Goal: Communication & Community: Answer question/provide support

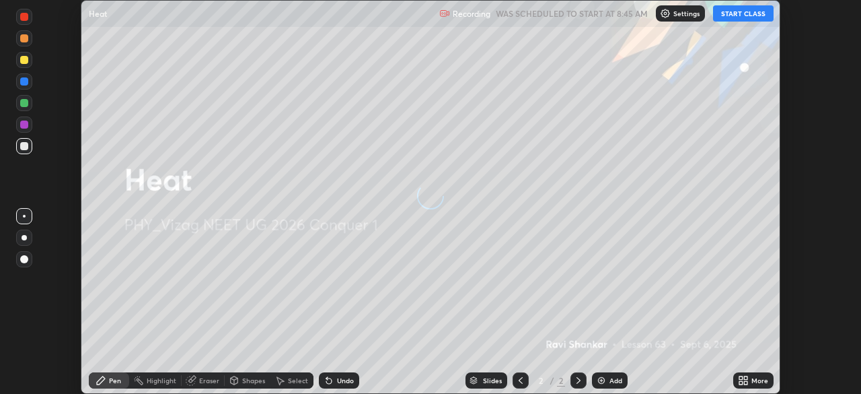
scroll to position [394, 860]
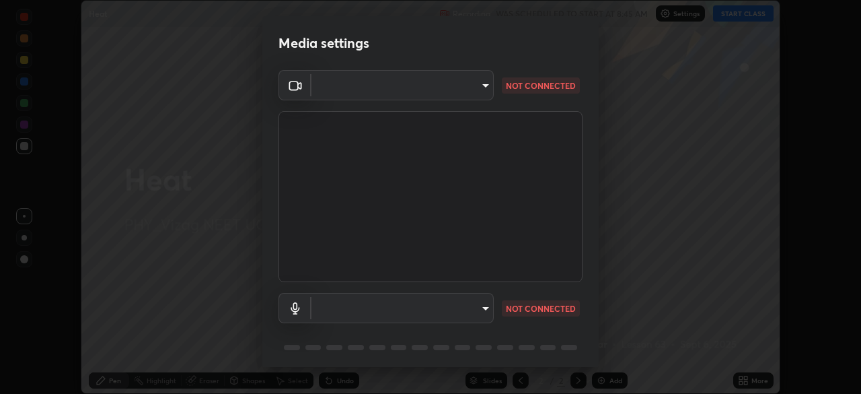
type input "37b2eb4bd6e151fd923b4129c3b633321f77ed1ce5e6ac38fd3002fbd9667c77"
type input "787c22aa0c2ae4f6041953ffcaaf8b244c36bacc6fda4e24a7e9768a8bc8e08a"
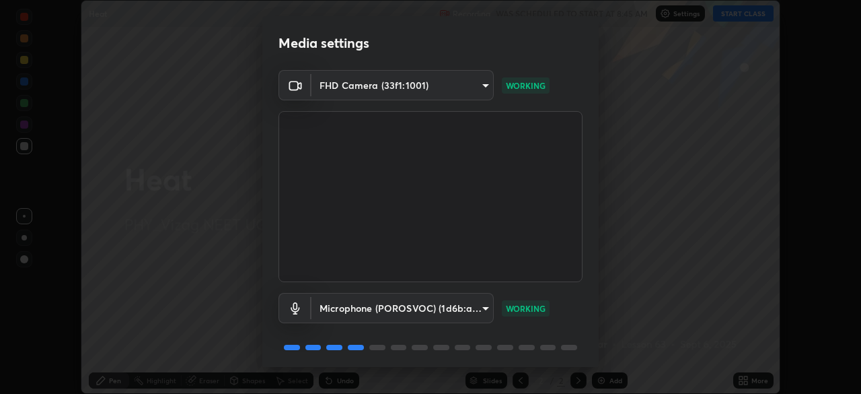
scroll to position [48, 0]
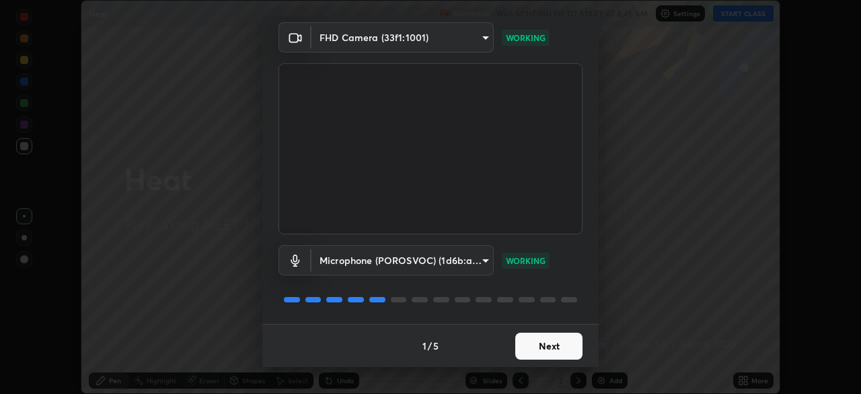
click at [546, 344] on button "Next" at bounding box center [548, 345] width 67 height 27
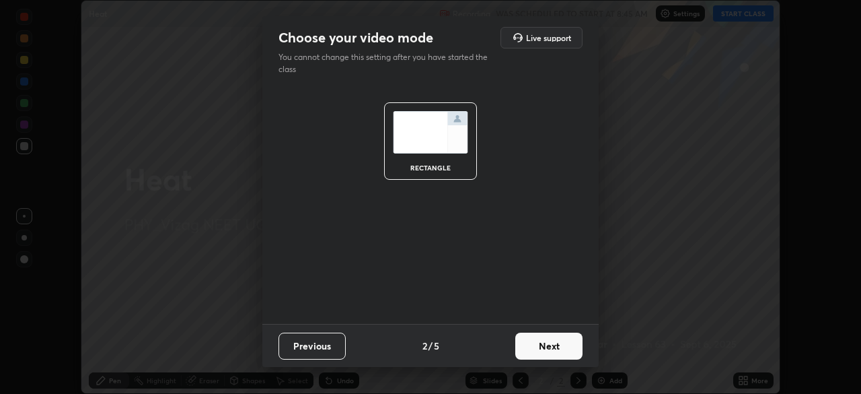
scroll to position [0, 0]
click at [550, 348] on button "Next" at bounding box center [548, 345] width 67 height 27
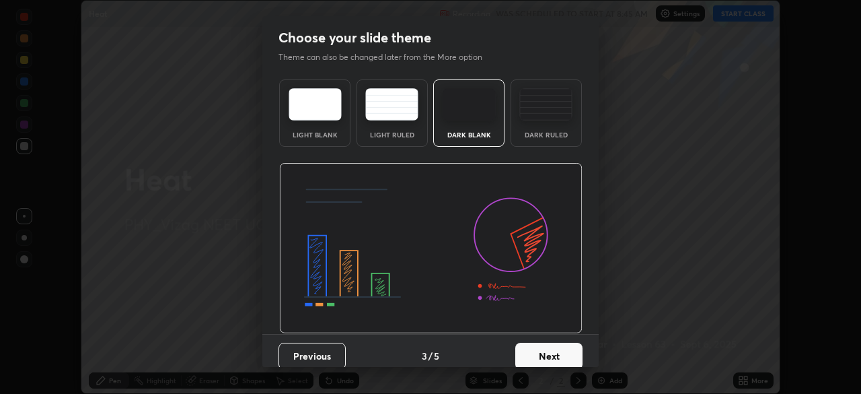
click at [548, 350] on button "Next" at bounding box center [548, 355] width 67 height 27
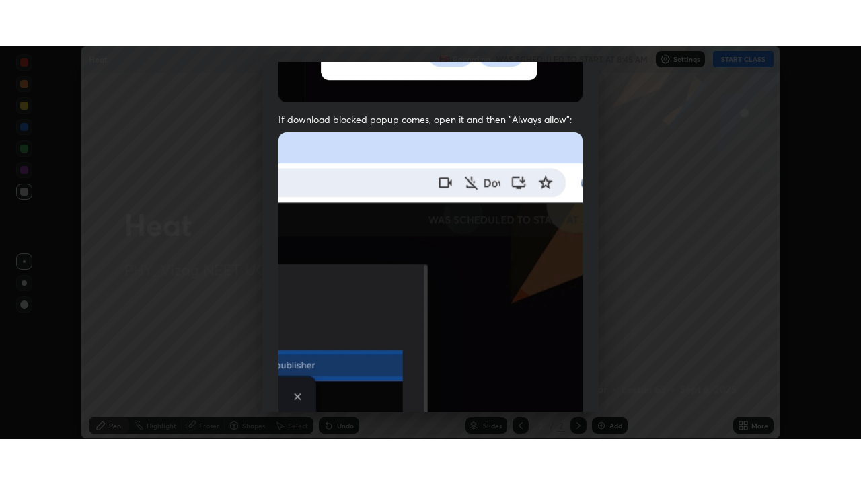
scroll to position [322, 0]
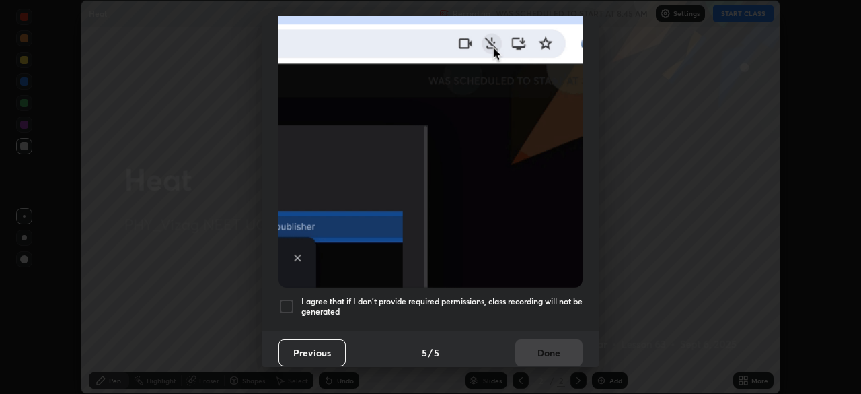
click at [285, 298] on div at bounding box center [286, 306] width 16 height 16
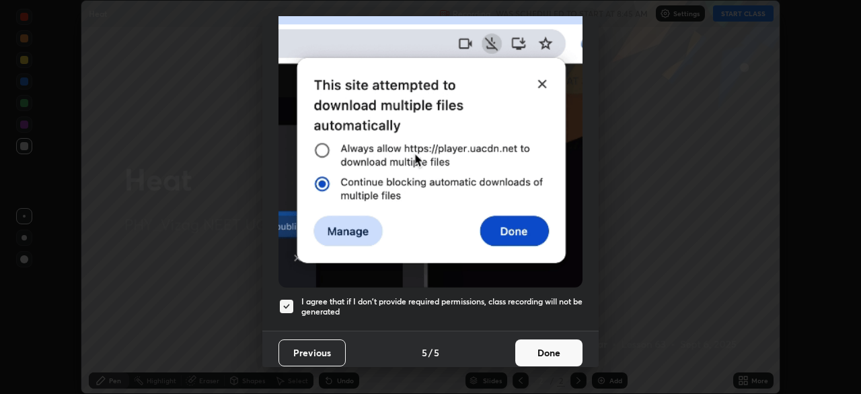
click at [556, 350] on button "Done" at bounding box center [548, 352] width 67 height 27
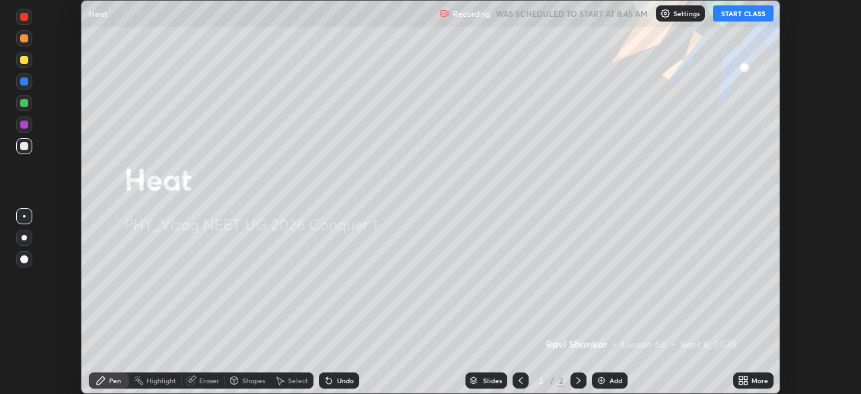
click at [739, 18] on button "START CLASS" at bounding box center [743, 13] width 61 height 16
click at [753, 379] on div "More" at bounding box center [759, 380] width 17 height 7
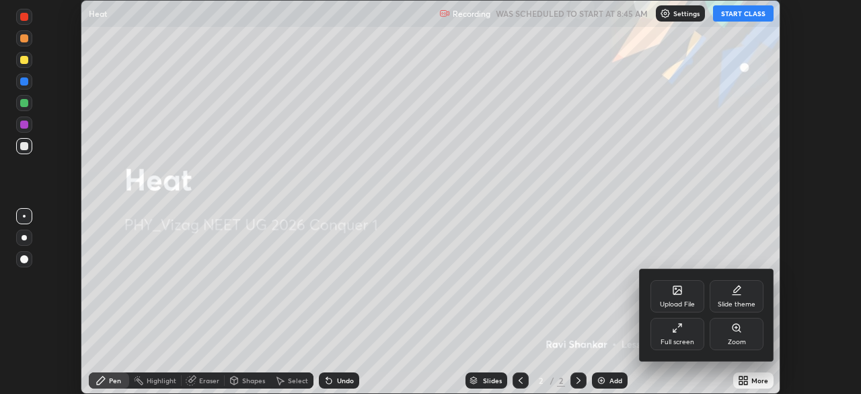
click at [681, 334] on div "Full screen" at bounding box center [677, 333] width 54 height 32
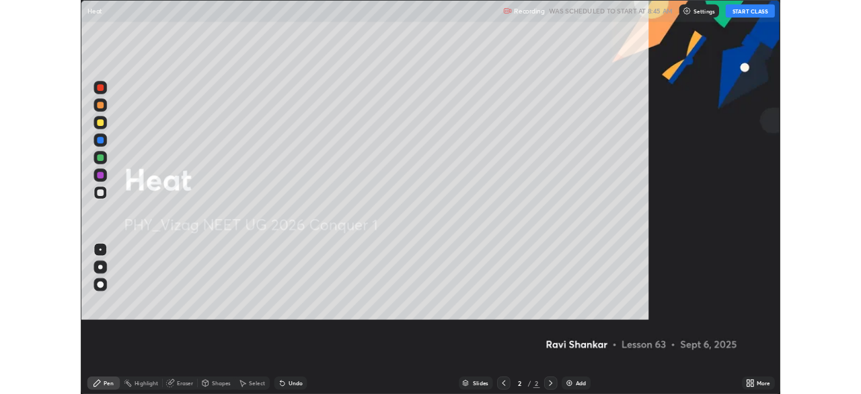
scroll to position [484, 861]
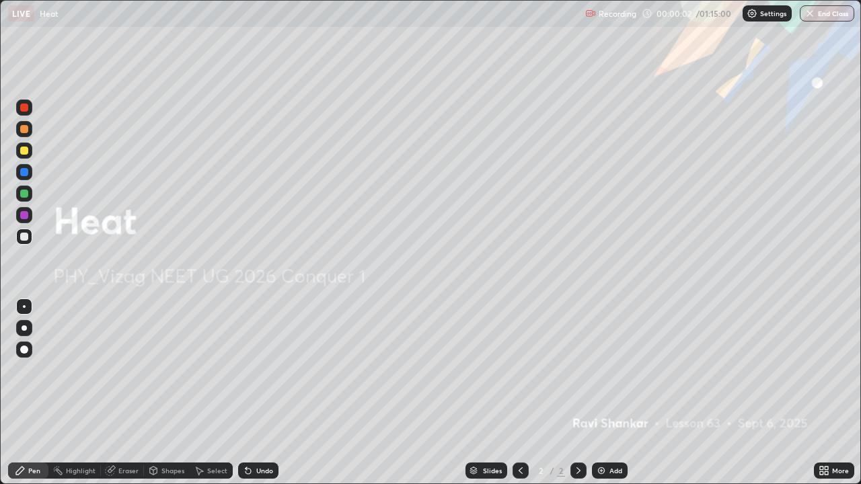
click at [602, 393] on img at bounding box center [601, 470] width 11 height 11
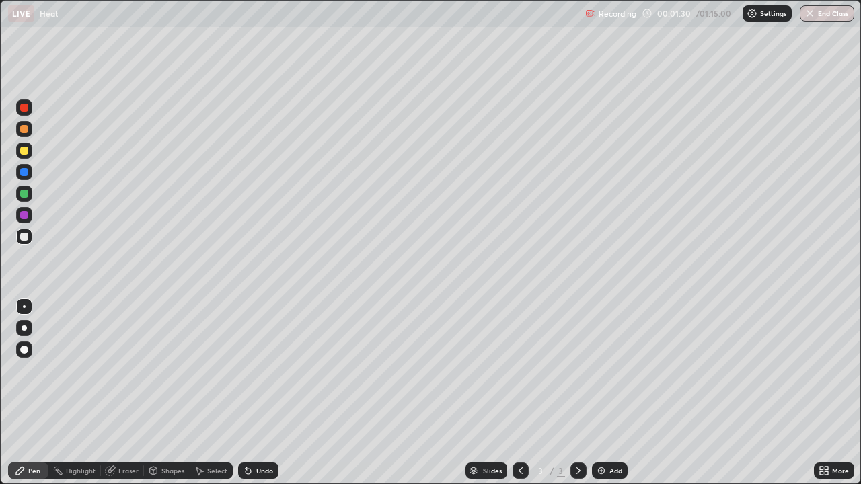
click at [25, 149] on div at bounding box center [24, 151] width 8 height 8
click at [159, 393] on div "Shapes" at bounding box center [167, 471] width 46 height 16
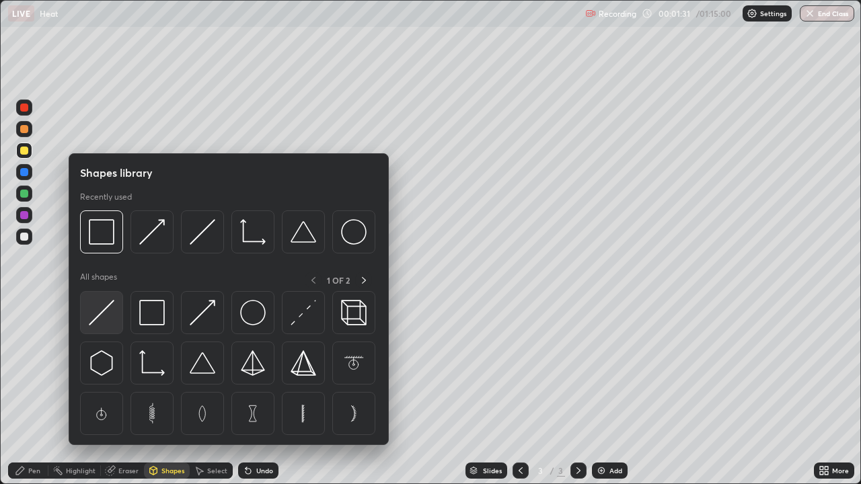
click at [111, 313] on img at bounding box center [102, 313] width 26 height 26
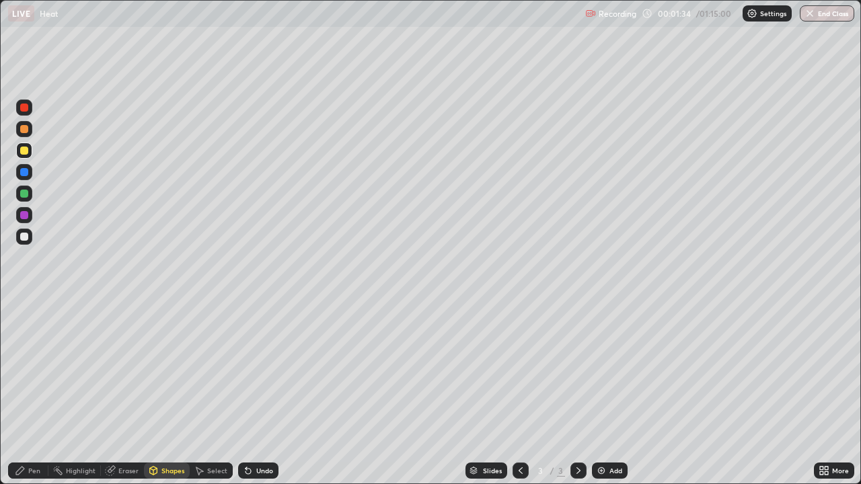
click at [261, 393] on div "Undo" at bounding box center [264, 470] width 17 height 7
click at [24, 393] on icon at bounding box center [20, 470] width 11 height 11
click at [171, 393] on div "Shapes" at bounding box center [172, 470] width 23 height 7
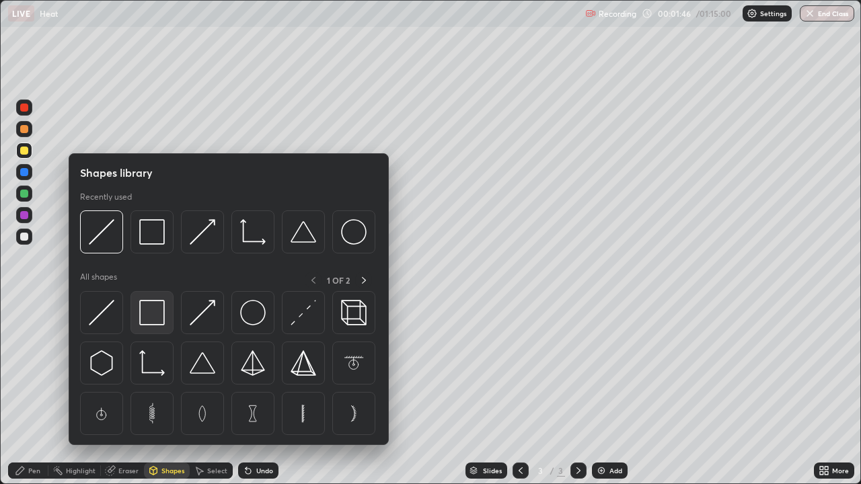
click at [159, 320] on img at bounding box center [152, 313] width 26 height 26
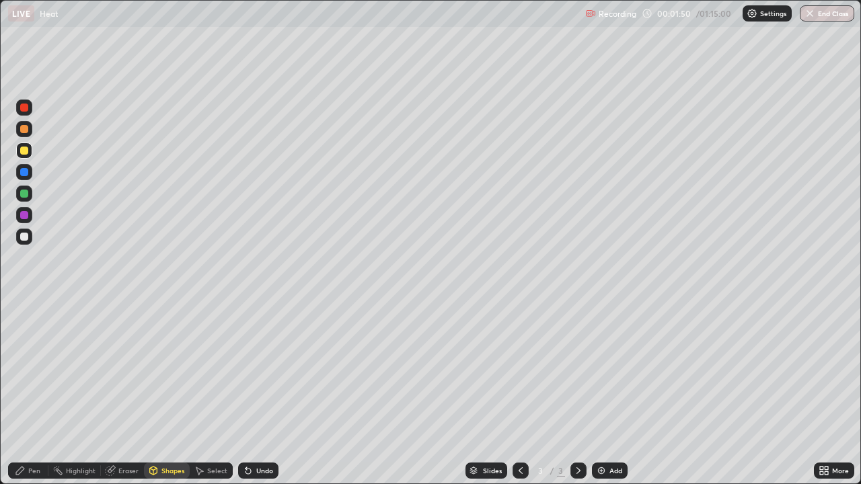
click at [256, 393] on div "Undo" at bounding box center [264, 470] width 17 height 7
click at [167, 393] on div "Shapes" at bounding box center [172, 470] width 23 height 7
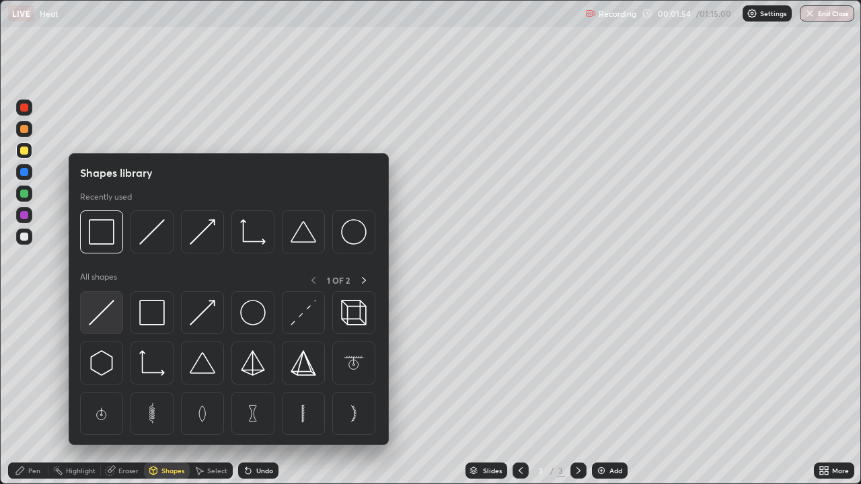
click at [106, 318] on img at bounding box center [102, 313] width 26 height 26
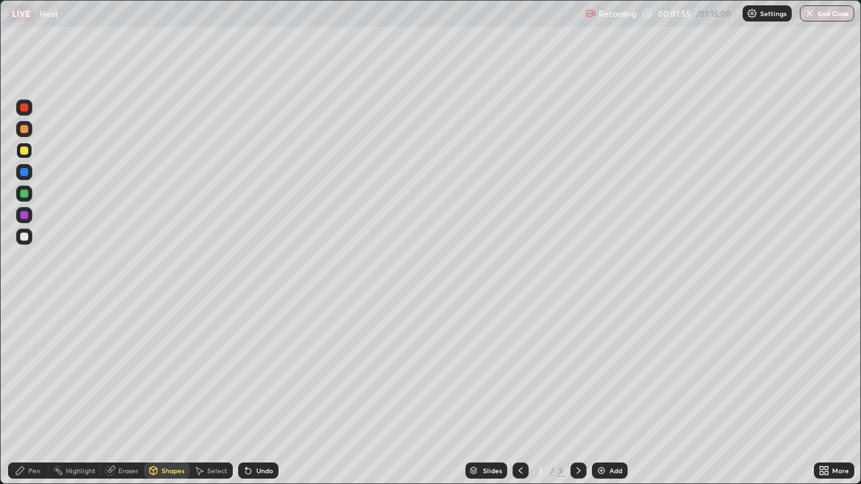
click at [25, 108] on div at bounding box center [24, 108] width 8 height 8
click at [34, 393] on div "Pen" at bounding box center [34, 470] width 12 height 7
click at [25, 171] on div at bounding box center [24, 172] width 8 height 8
click at [159, 393] on div "Shapes" at bounding box center [167, 471] width 46 height 16
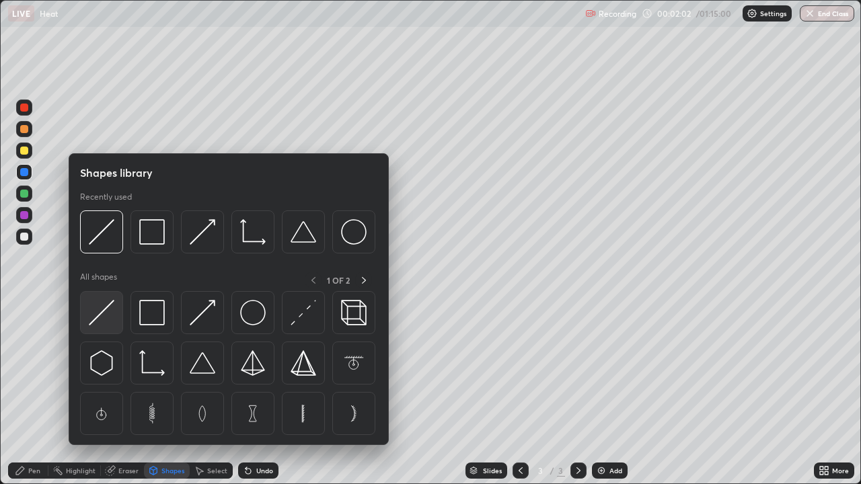
click at [103, 319] on img at bounding box center [102, 313] width 26 height 26
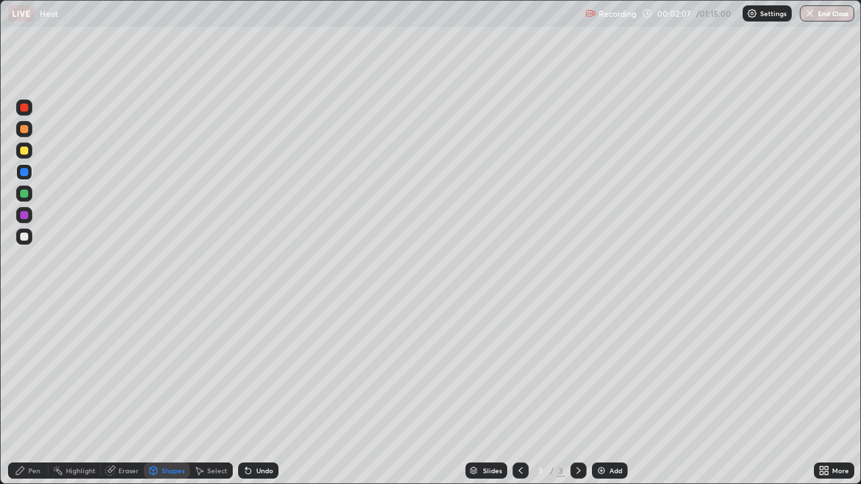
click at [164, 393] on div "Shapes" at bounding box center [172, 470] width 23 height 7
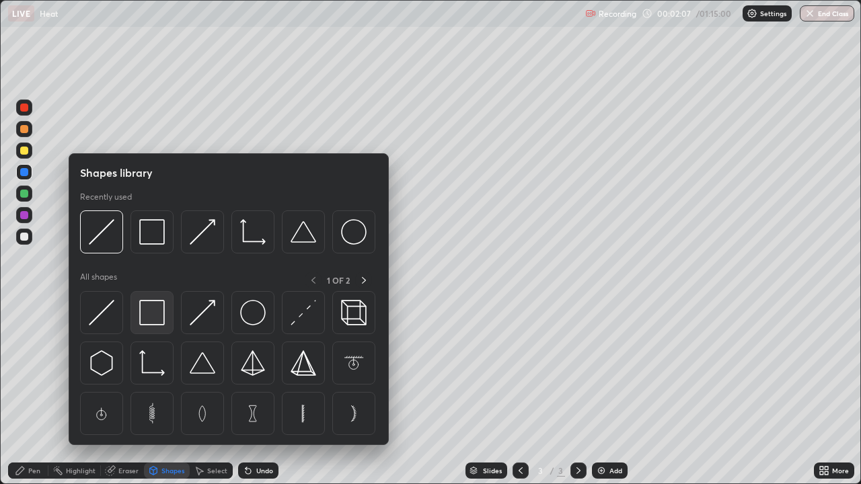
click at [151, 317] on img at bounding box center [152, 313] width 26 height 26
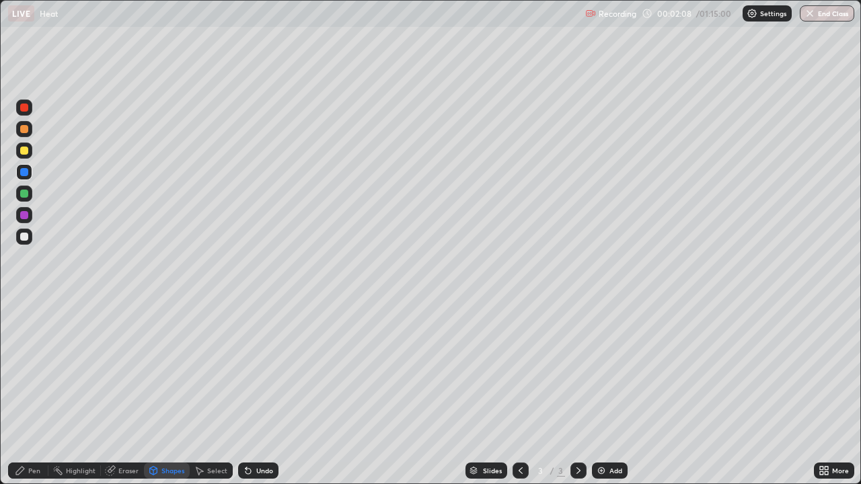
click at [28, 242] on div at bounding box center [24, 237] width 16 height 16
click at [32, 393] on div "Pen" at bounding box center [34, 470] width 12 height 7
click at [25, 346] on div at bounding box center [24, 350] width 8 height 8
click at [171, 393] on div "Shapes" at bounding box center [172, 470] width 23 height 7
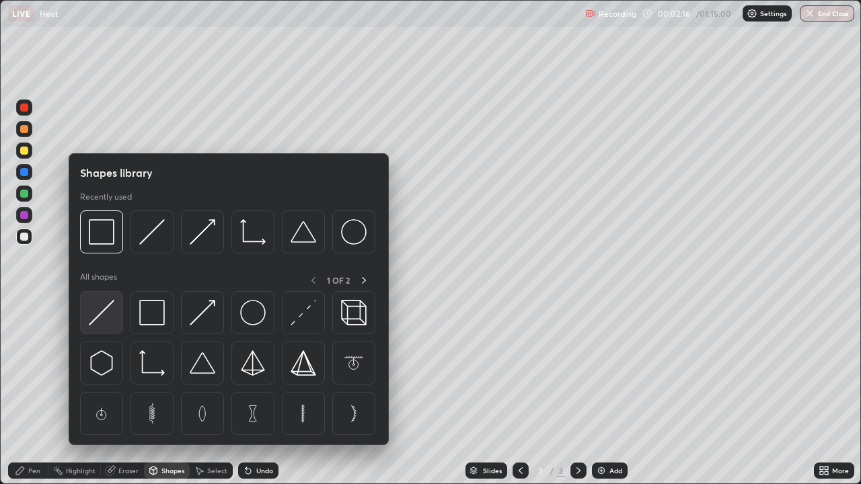
click at [107, 320] on img at bounding box center [102, 313] width 26 height 26
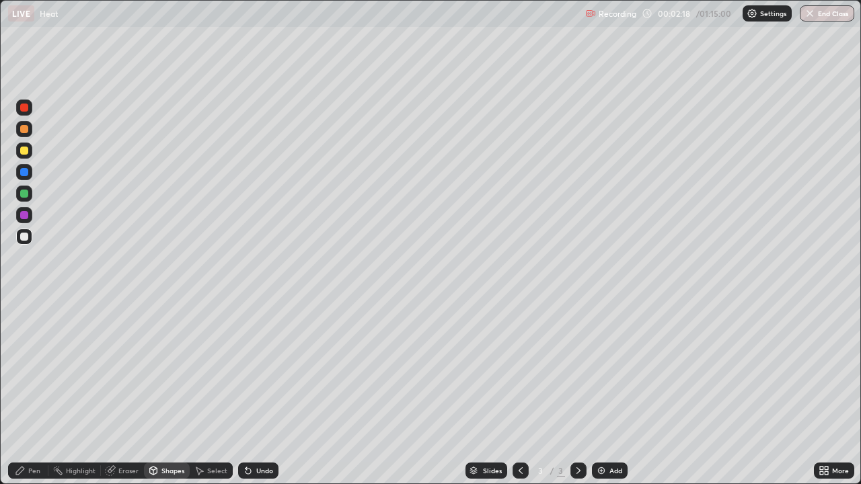
click at [156, 393] on icon at bounding box center [153, 471] width 7 height 8
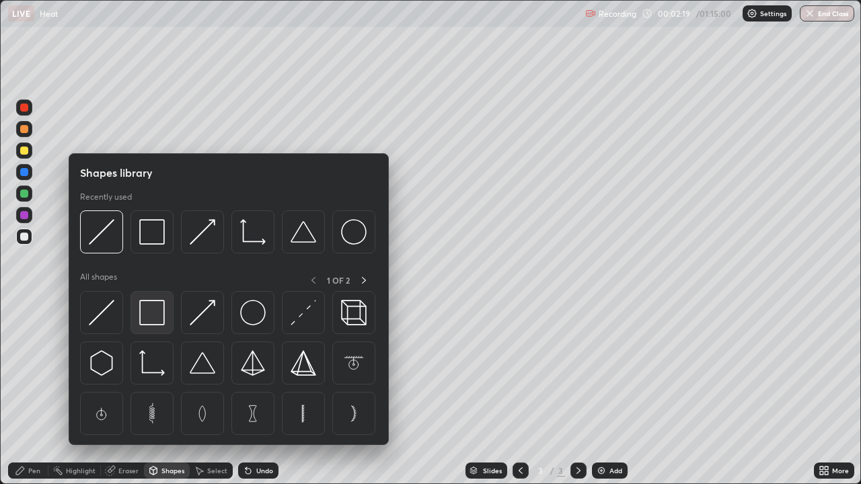
click at [154, 317] on img at bounding box center [152, 313] width 26 height 26
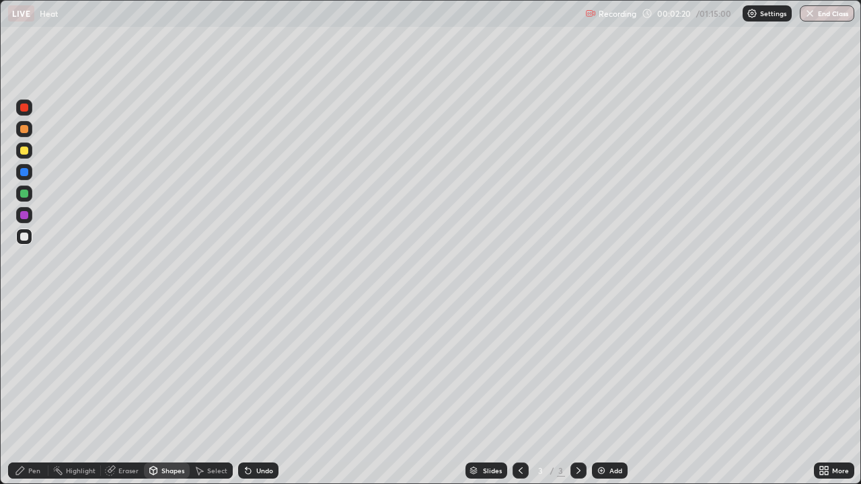
click at [24, 192] on div at bounding box center [24, 194] width 8 height 8
click at [24, 393] on icon at bounding box center [20, 470] width 11 height 11
click at [24, 307] on div at bounding box center [24, 306] width 3 height 3
click at [118, 393] on div "Eraser" at bounding box center [128, 470] width 20 height 7
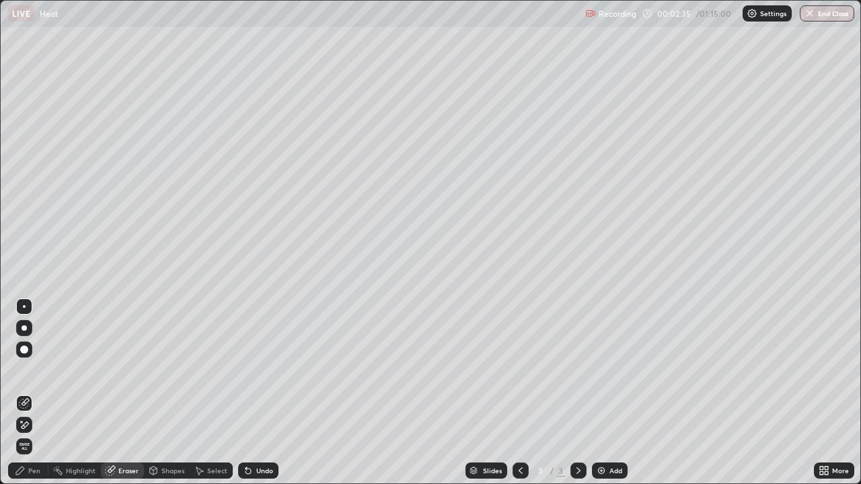
click at [31, 393] on div "Pen" at bounding box center [34, 470] width 12 height 7
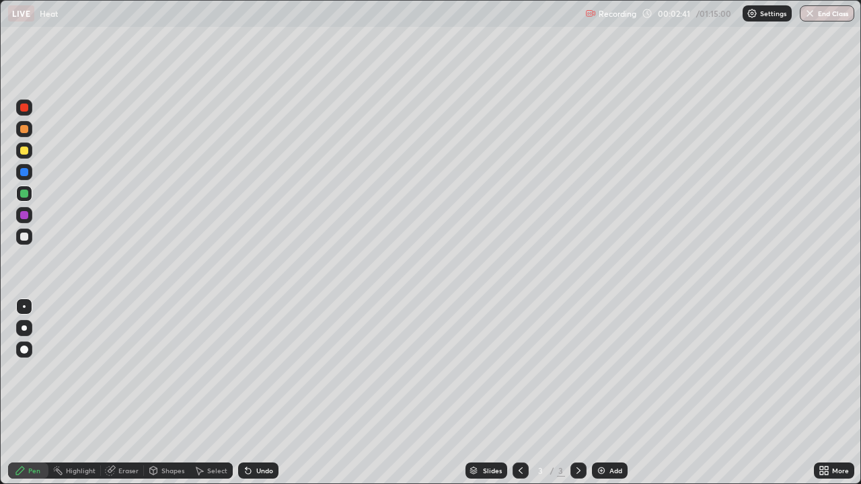
click at [24, 130] on div at bounding box center [24, 129] width 8 height 8
click at [28, 127] on div at bounding box center [24, 129] width 8 height 8
click at [26, 235] on div at bounding box center [24, 237] width 8 height 8
click at [24, 219] on div at bounding box center [24, 215] width 8 height 8
click at [28, 240] on div at bounding box center [24, 237] width 16 height 16
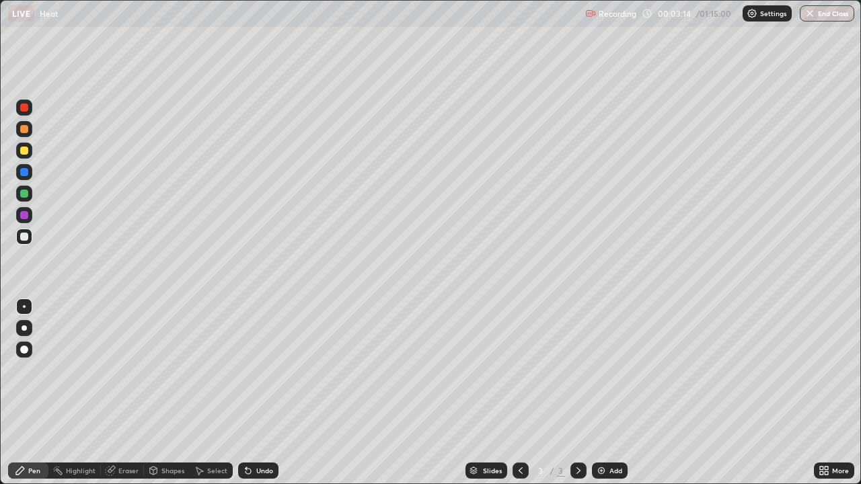
click at [31, 153] on div at bounding box center [24, 151] width 16 height 16
click at [252, 393] on div "Undo" at bounding box center [258, 471] width 40 height 16
click at [256, 393] on div "Undo" at bounding box center [258, 471] width 40 height 16
click at [27, 353] on div at bounding box center [24, 350] width 16 height 16
click at [161, 393] on div "Shapes" at bounding box center [172, 470] width 23 height 7
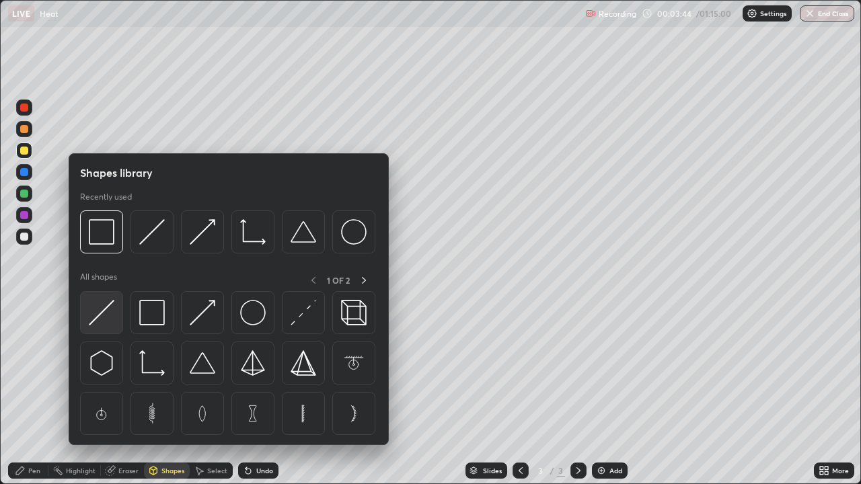
click at [106, 319] on img at bounding box center [102, 313] width 26 height 26
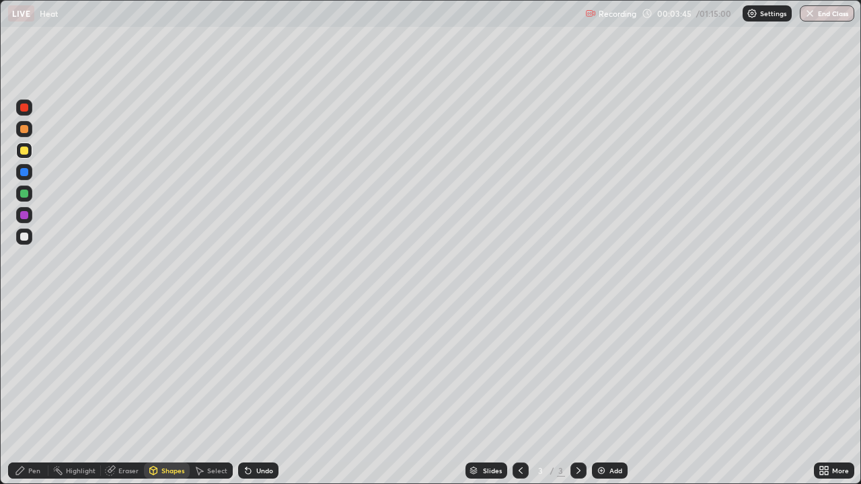
click at [26, 217] on div at bounding box center [24, 215] width 8 height 8
click at [32, 393] on div "Pen" at bounding box center [28, 471] width 40 height 16
click at [24, 307] on div at bounding box center [24, 306] width 3 height 3
click at [25, 150] on div at bounding box center [24, 151] width 8 height 8
click at [24, 237] on div at bounding box center [24, 237] width 8 height 8
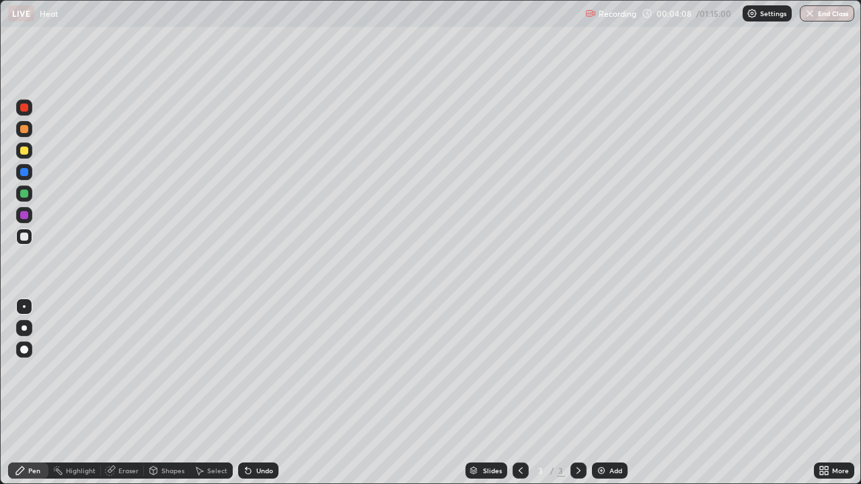
click at [164, 393] on div "Shapes" at bounding box center [172, 470] width 23 height 7
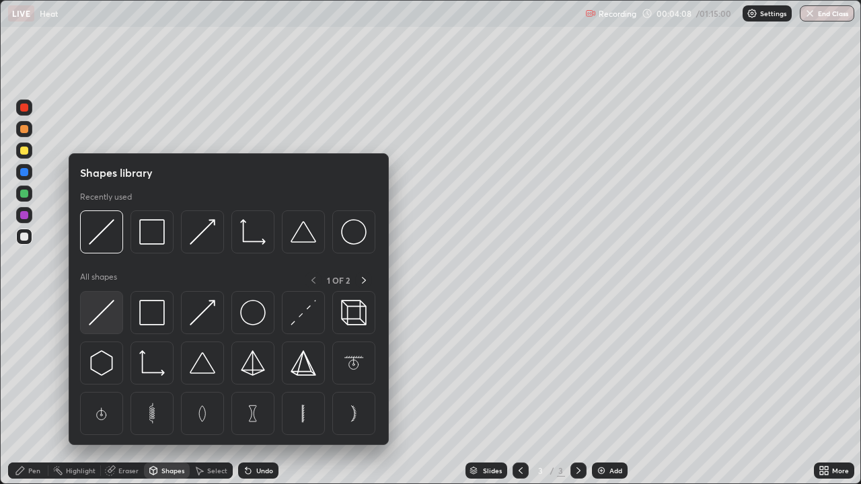
click at [113, 317] on img at bounding box center [102, 313] width 26 height 26
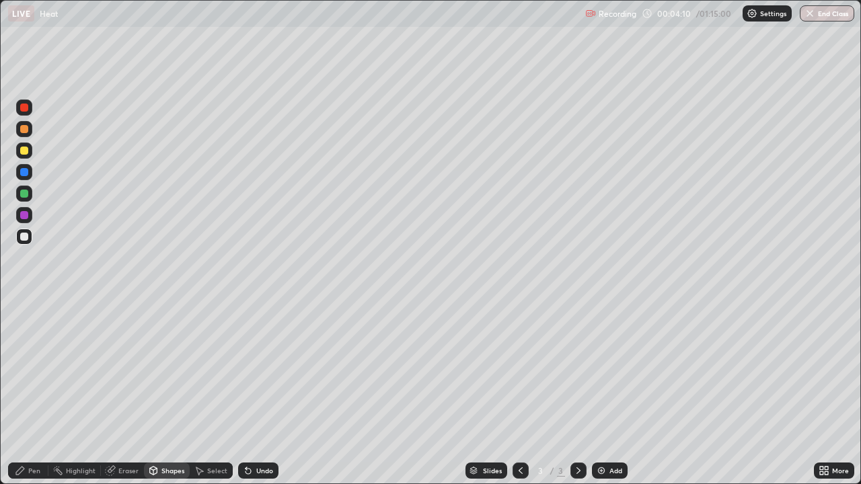
click at [34, 393] on div "Pen" at bounding box center [28, 471] width 40 height 16
click at [30, 130] on div at bounding box center [24, 129] width 16 height 16
click at [29, 215] on div at bounding box center [24, 215] width 16 height 16
click at [25, 233] on div at bounding box center [24, 237] width 8 height 8
click at [24, 237] on div at bounding box center [24, 237] width 8 height 8
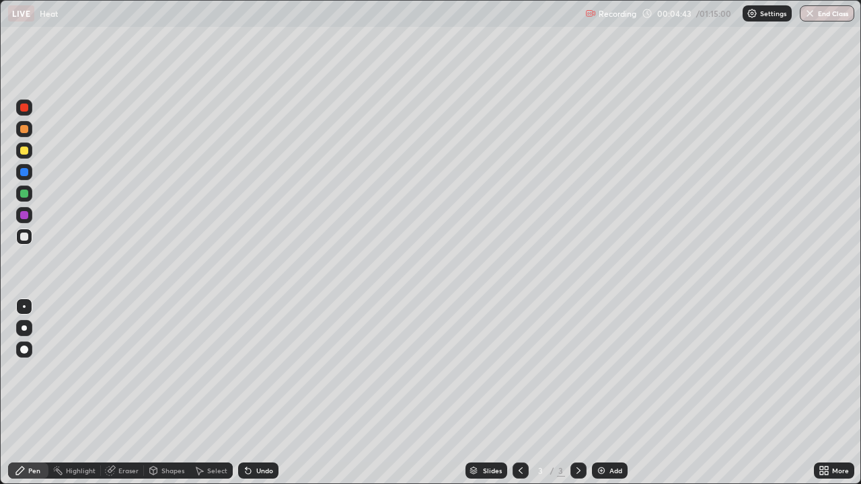
click at [165, 393] on div "Shapes" at bounding box center [172, 470] width 23 height 7
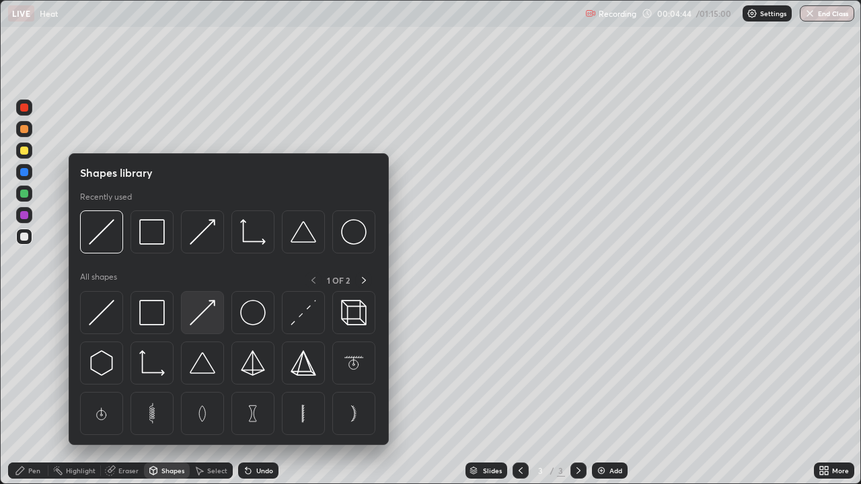
click at [202, 317] on img at bounding box center [203, 313] width 26 height 26
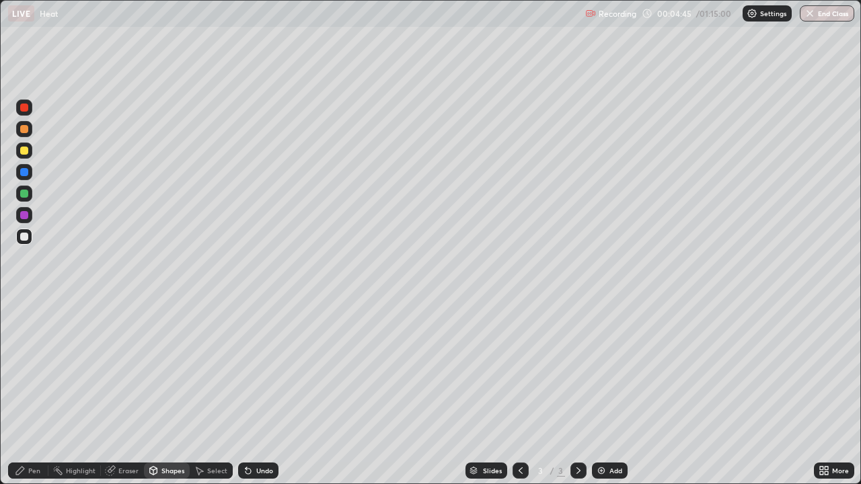
click at [26, 153] on div at bounding box center [24, 151] width 8 height 8
click at [29, 393] on div "Pen" at bounding box center [34, 470] width 12 height 7
click at [168, 393] on div "Shapes" at bounding box center [172, 470] width 23 height 7
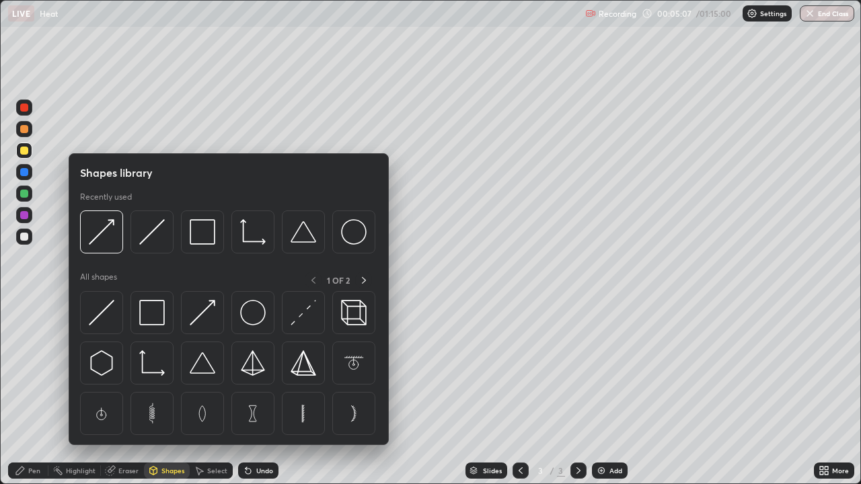
click at [202, 314] on img at bounding box center [203, 313] width 26 height 26
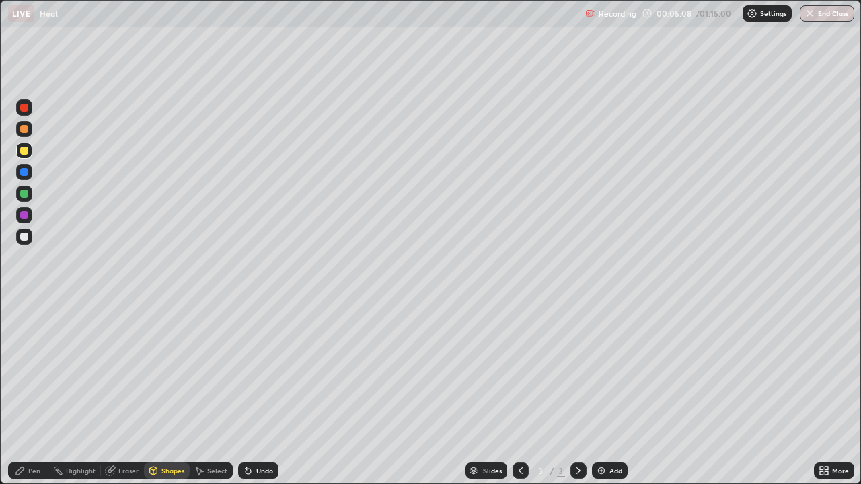
click at [30, 195] on div at bounding box center [24, 194] width 16 height 16
click at [24, 393] on div "Pen" at bounding box center [28, 471] width 40 height 16
click at [27, 237] on div at bounding box center [24, 237] width 8 height 8
click at [32, 132] on div at bounding box center [24, 129] width 16 height 16
click at [261, 393] on div "Undo" at bounding box center [264, 470] width 17 height 7
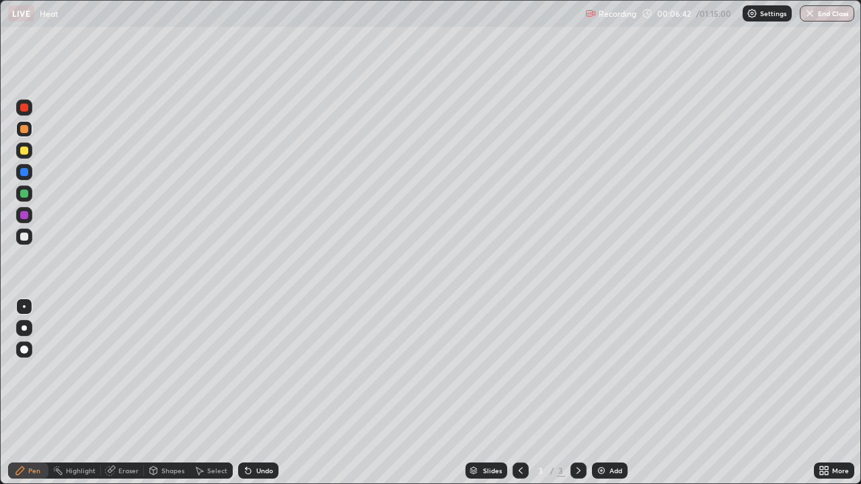
click at [264, 393] on div "Undo" at bounding box center [264, 470] width 17 height 7
click at [268, 393] on div "Undo" at bounding box center [264, 470] width 17 height 7
click at [265, 393] on div "Undo" at bounding box center [258, 471] width 40 height 16
click at [609, 393] on div "Add" at bounding box center [615, 470] width 13 height 7
click at [29, 153] on div at bounding box center [24, 151] width 16 height 16
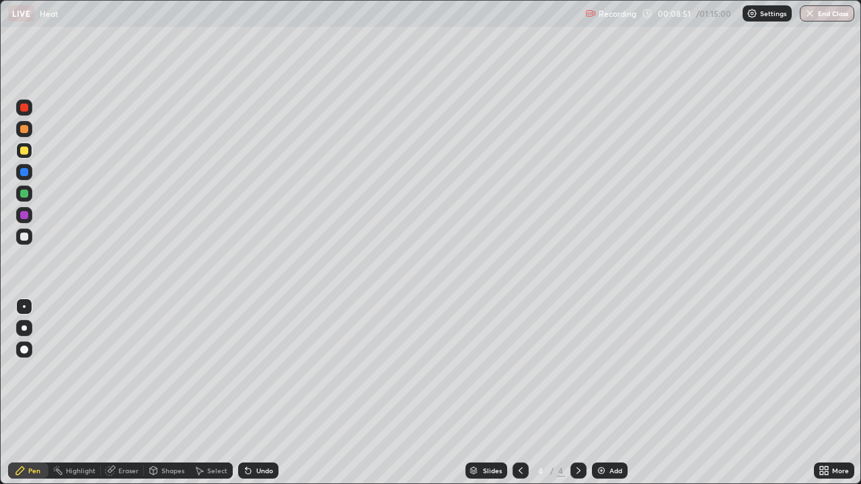
click at [519, 393] on icon at bounding box center [520, 470] width 11 height 11
click at [573, 393] on div at bounding box center [578, 470] width 16 height 27
click at [527, 393] on div at bounding box center [521, 471] width 16 height 16
click at [577, 393] on icon at bounding box center [578, 470] width 11 height 11
click at [526, 393] on div at bounding box center [521, 471] width 16 height 16
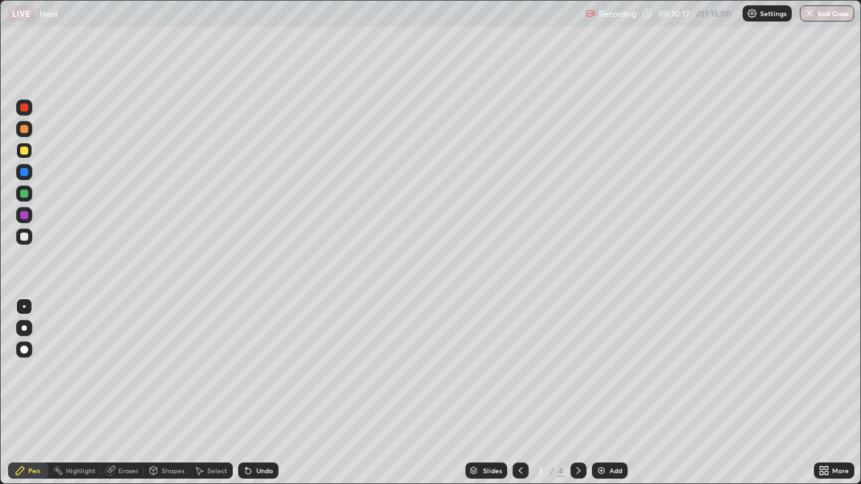
click at [577, 393] on icon at bounding box center [578, 470] width 11 height 11
click at [257, 393] on div "Undo" at bounding box center [264, 470] width 17 height 7
click at [520, 393] on icon at bounding box center [520, 470] width 11 height 11
click at [577, 393] on icon at bounding box center [578, 470] width 11 height 11
click at [609, 393] on div "Add" at bounding box center [615, 470] width 13 height 7
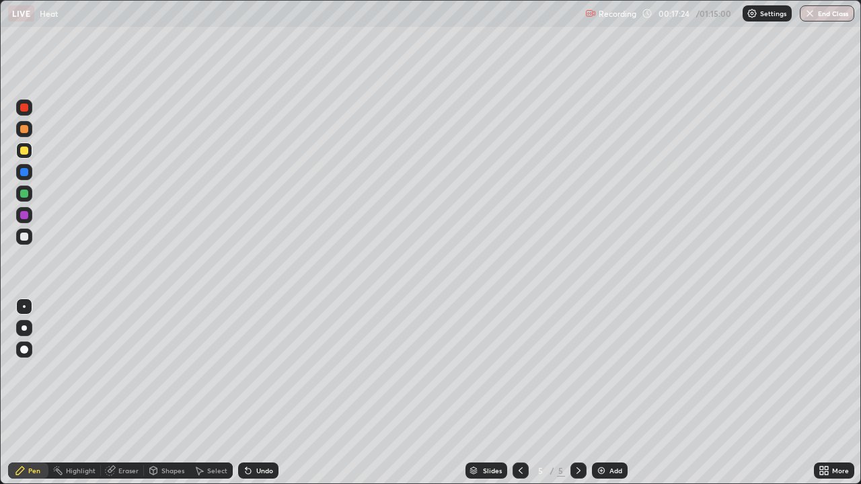
click at [30, 331] on div at bounding box center [24, 328] width 16 height 16
click at [171, 393] on div "Shapes" at bounding box center [172, 470] width 23 height 7
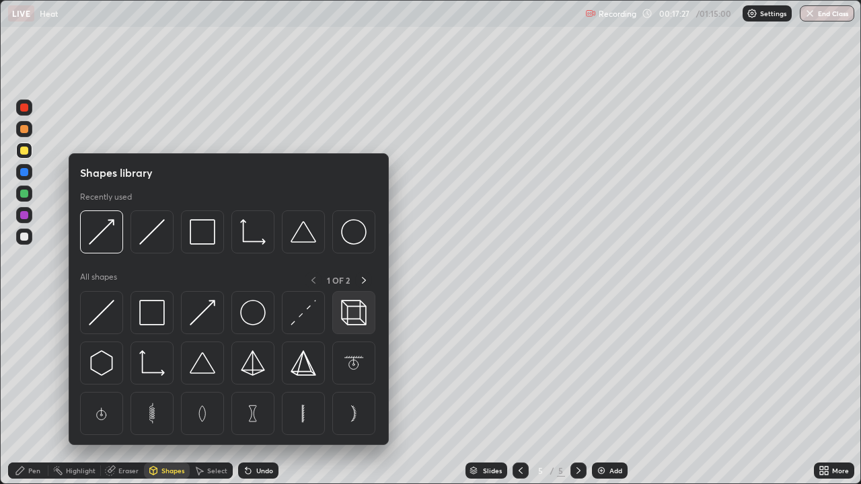
click at [353, 313] on img at bounding box center [354, 313] width 26 height 26
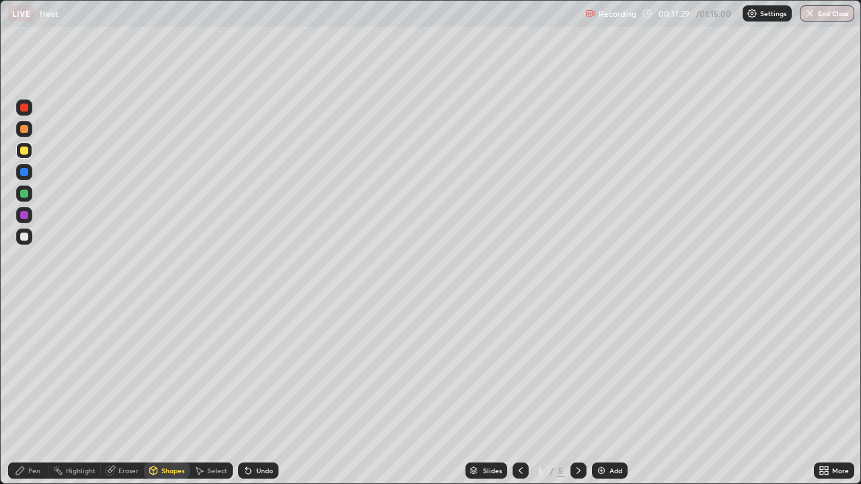
click at [166, 393] on div "Shapes" at bounding box center [172, 470] width 23 height 7
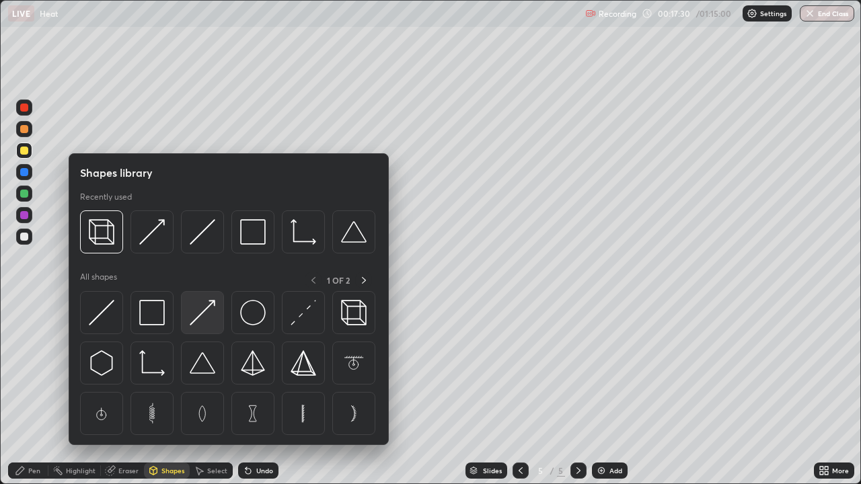
click at [196, 314] on img at bounding box center [203, 313] width 26 height 26
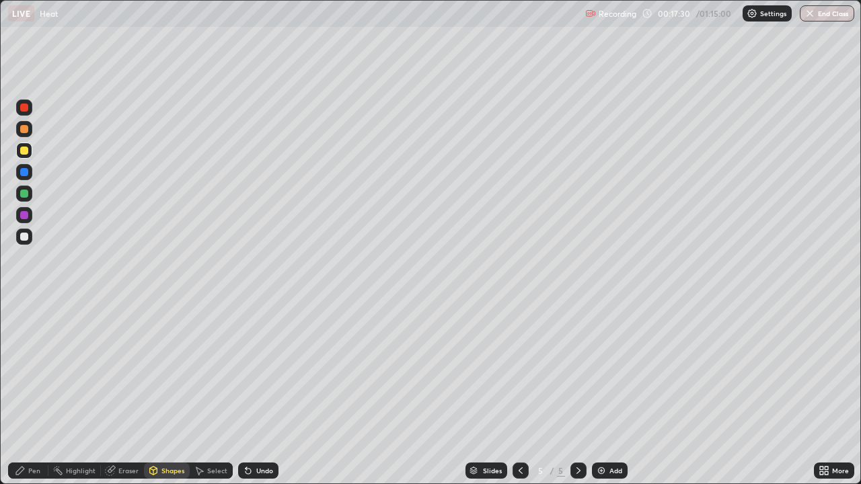
click at [26, 190] on div at bounding box center [24, 194] width 8 height 8
click at [30, 113] on div at bounding box center [24, 108] width 16 height 16
click at [163, 393] on div "Shapes" at bounding box center [172, 470] width 23 height 7
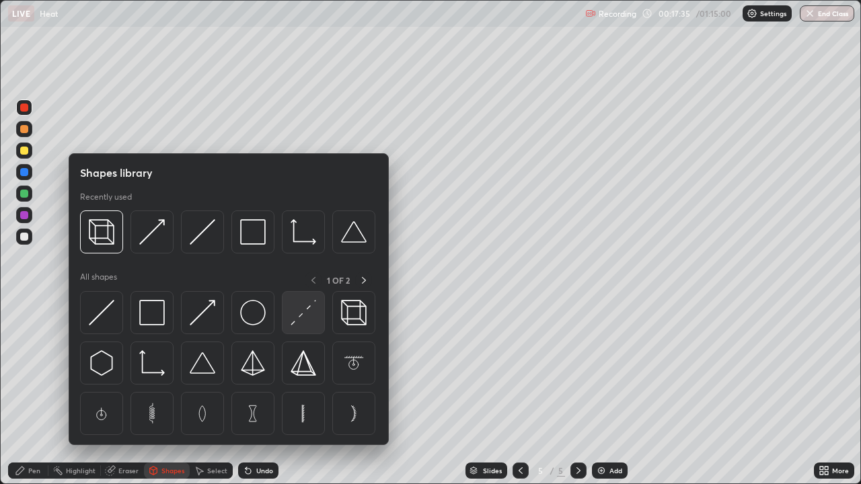
click at [301, 315] on img at bounding box center [304, 313] width 26 height 26
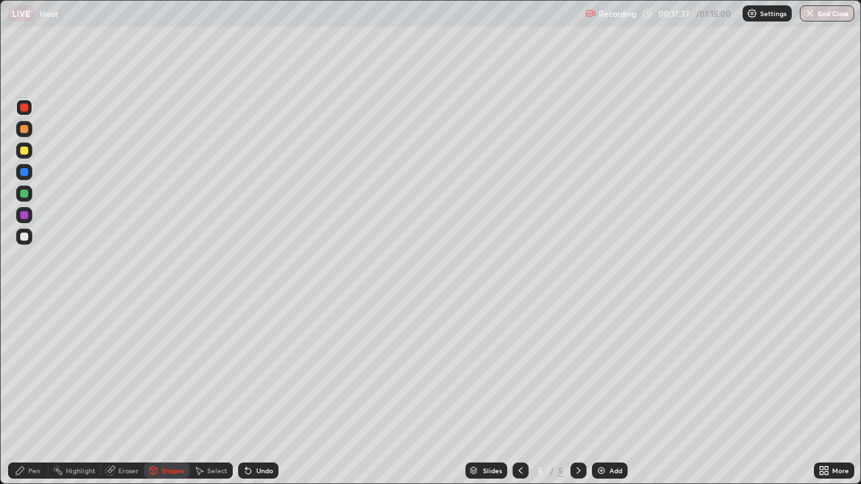
click at [26, 393] on icon at bounding box center [20, 470] width 11 height 11
click at [169, 393] on div "Shapes" at bounding box center [172, 470] width 23 height 7
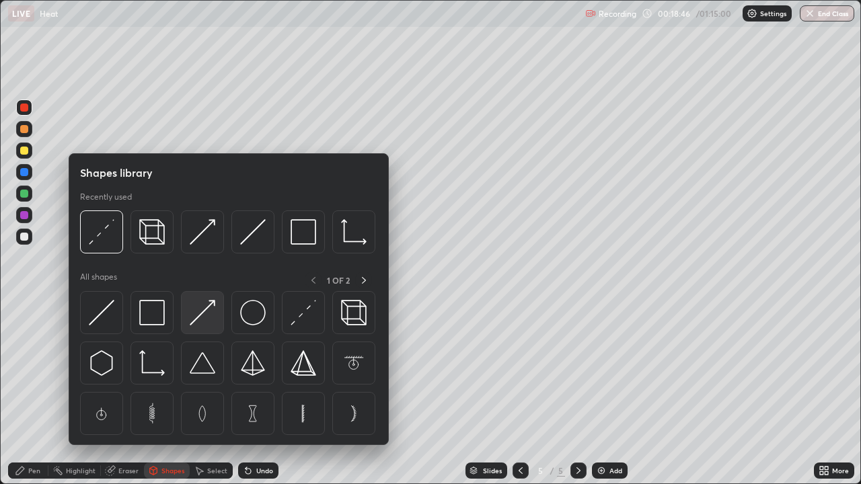
click at [207, 317] on img at bounding box center [203, 313] width 26 height 26
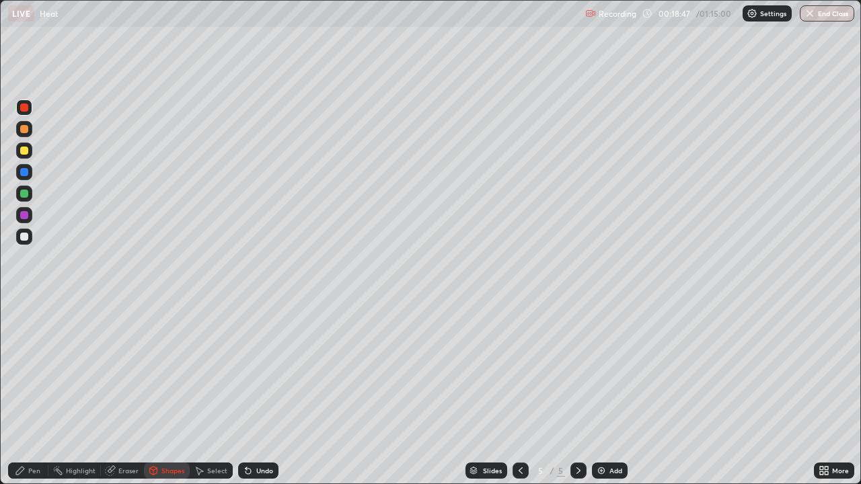
click at [26, 237] on div at bounding box center [24, 237] width 8 height 8
click at [207, 393] on div "Select" at bounding box center [217, 470] width 20 height 7
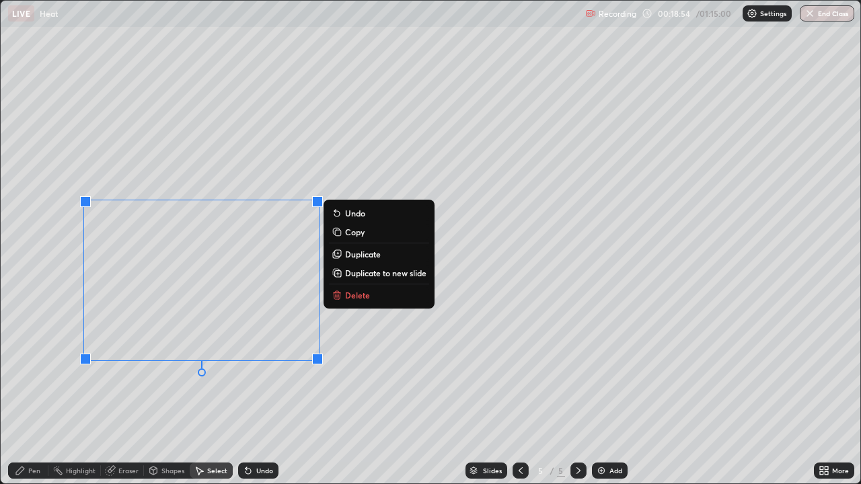
click at [350, 293] on p "Delete" at bounding box center [357, 295] width 25 height 11
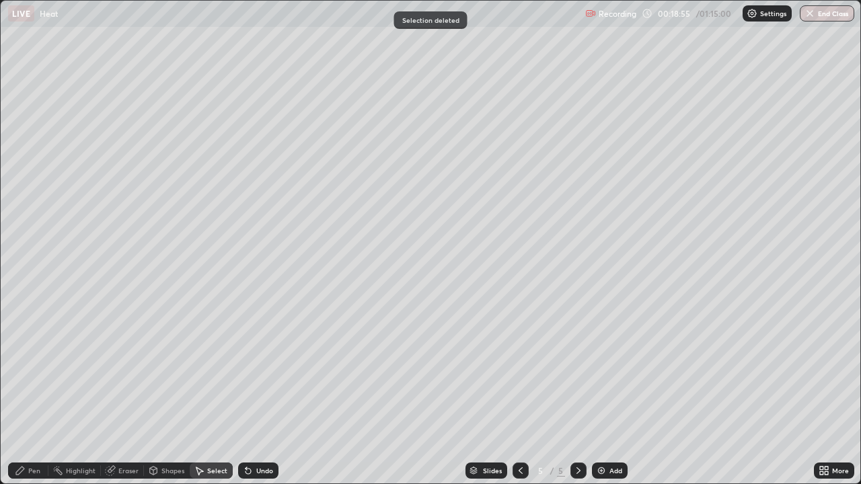
click at [26, 393] on div "Pen" at bounding box center [28, 471] width 40 height 16
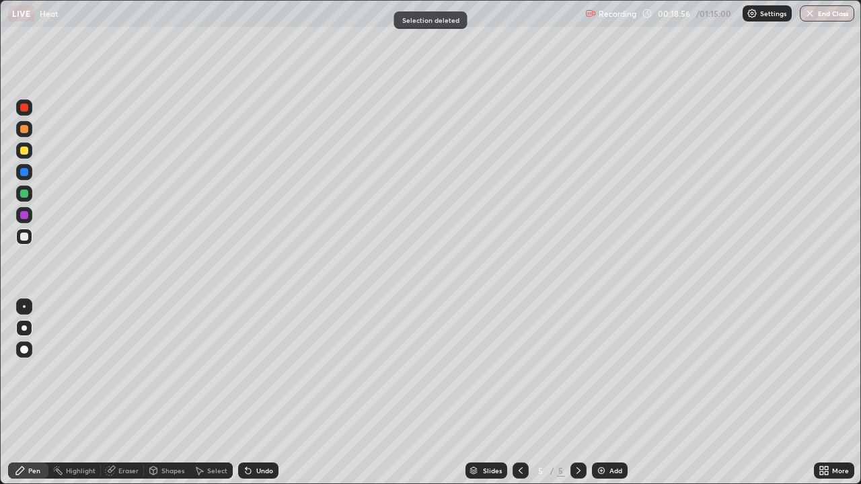
click at [26, 237] on div at bounding box center [24, 237] width 8 height 8
click at [29, 150] on div at bounding box center [24, 151] width 16 height 16
click at [26, 239] on div at bounding box center [24, 237] width 8 height 8
click at [30, 152] on div at bounding box center [24, 151] width 16 height 16
click at [264, 393] on div "Undo" at bounding box center [264, 470] width 17 height 7
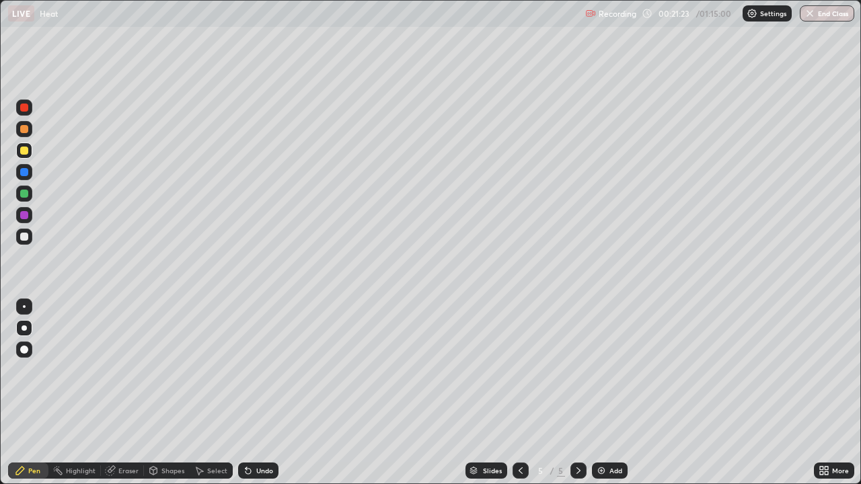
click at [262, 393] on div "Undo" at bounding box center [264, 470] width 17 height 7
click at [265, 393] on div "Undo" at bounding box center [264, 470] width 17 height 7
click at [268, 393] on div "Undo" at bounding box center [264, 470] width 17 height 7
click at [264, 393] on div "Undo" at bounding box center [264, 470] width 17 height 7
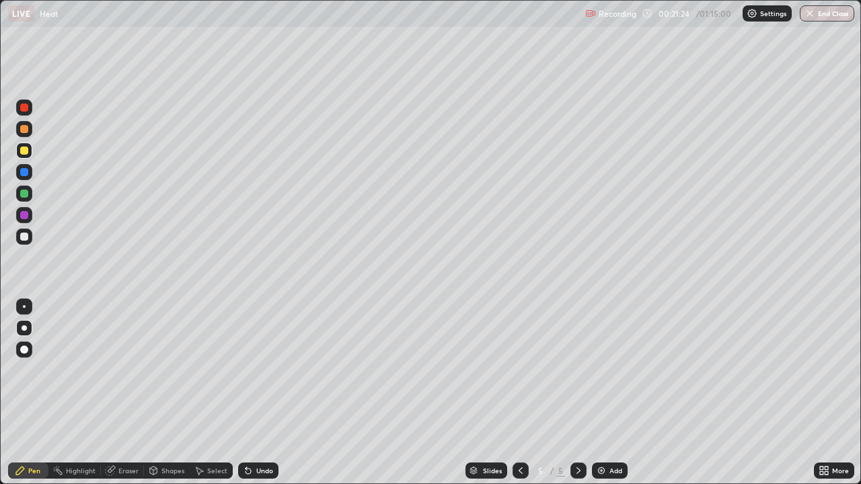
click at [266, 393] on div "Undo" at bounding box center [258, 471] width 40 height 16
click at [265, 393] on div "Undo" at bounding box center [258, 471] width 40 height 16
click at [266, 393] on div "Undo" at bounding box center [258, 471] width 40 height 16
click at [165, 393] on div "Shapes" at bounding box center [172, 470] width 23 height 7
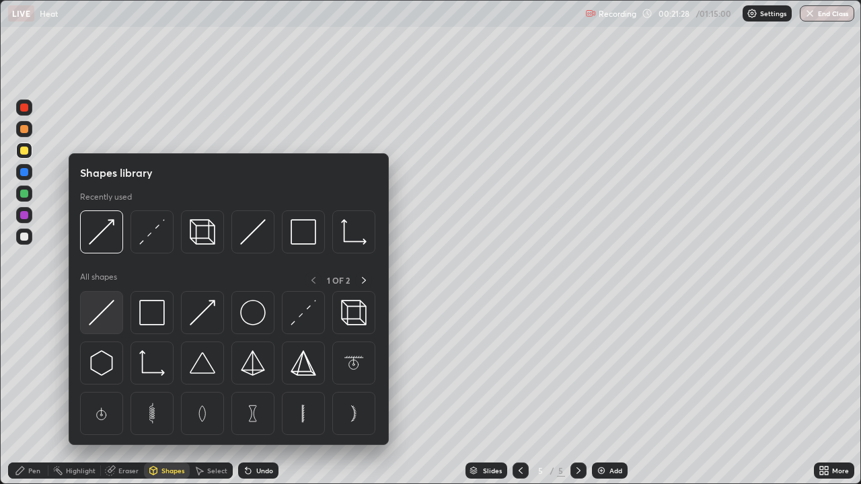
click at [109, 313] on img at bounding box center [102, 313] width 26 height 26
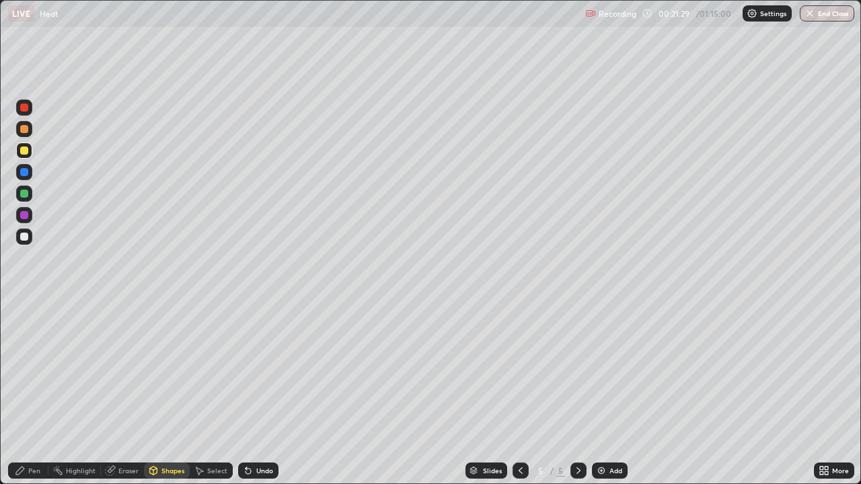
click at [26, 238] on div at bounding box center [24, 237] width 8 height 8
click at [161, 393] on div "Shapes" at bounding box center [172, 470] width 23 height 7
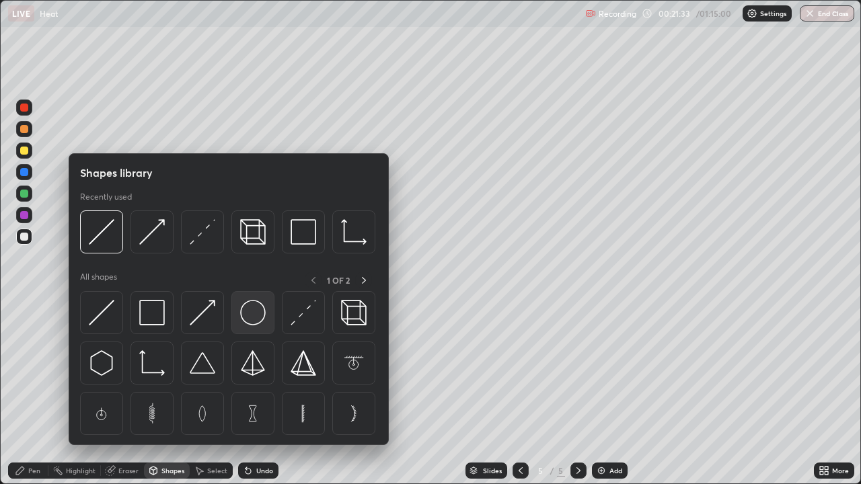
click at [258, 316] on img at bounding box center [253, 313] width 26 height 26
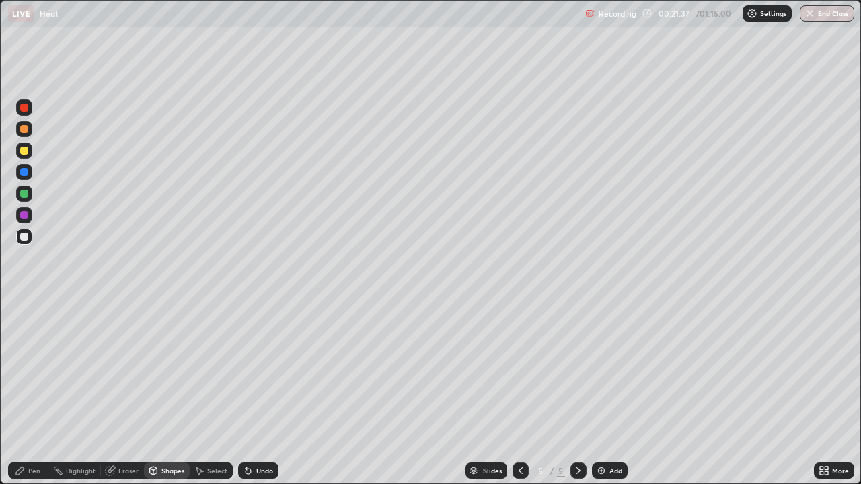
click at [159, 393] on div "Shapes" at bounding box center [167, 471] width 46 height 16
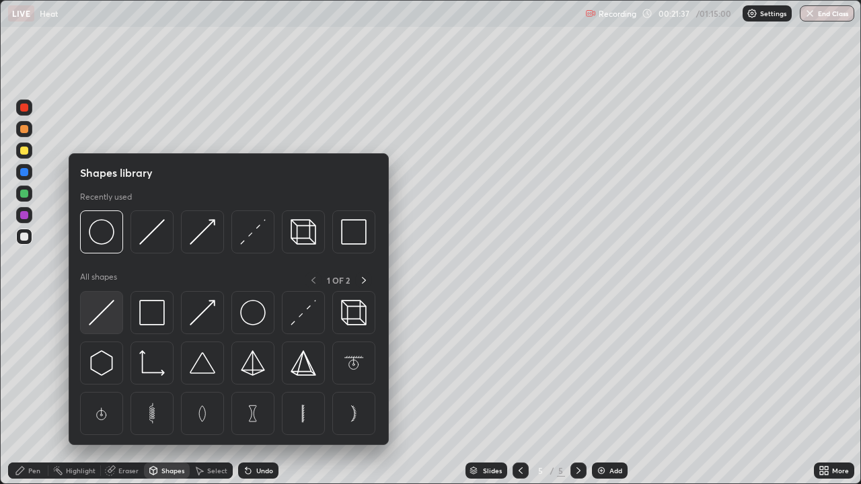
click at [101, 314] on img at bounding box center [102, 313] width 26 height 26
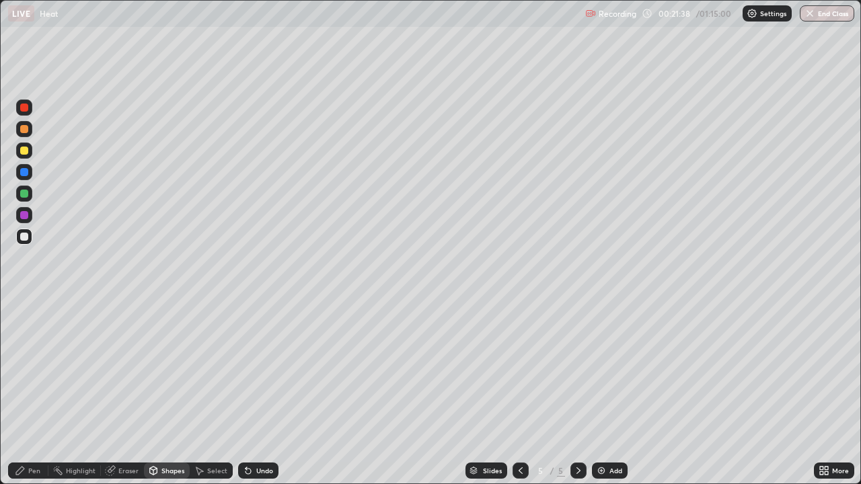
click at [22, 194] on div at bounding box center [24, 194] width 8 height 8
click at [28, 393] on div "Pen" at bounding box center [28, 471] width 40 height 16
click at [165, 393] on div "Shapes" at bounding box center [172, 470] width 23 height 7
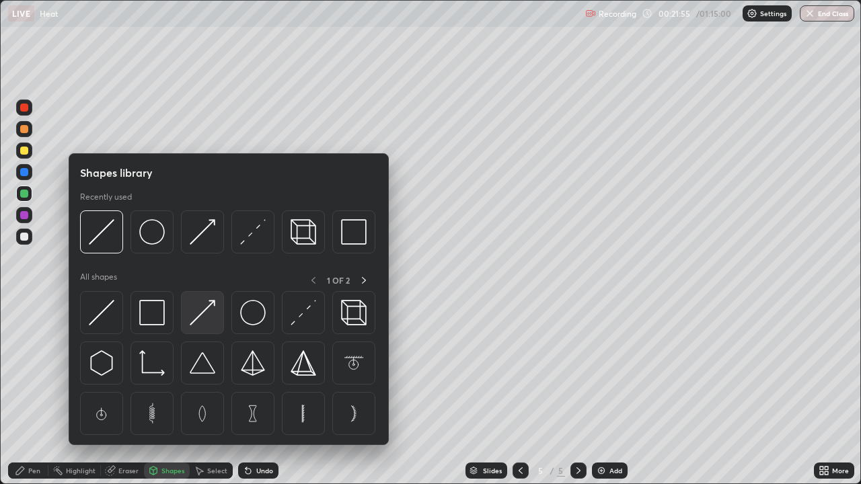
click at [200, 321] on img at bounding box center [203, 313] width 26 height 26
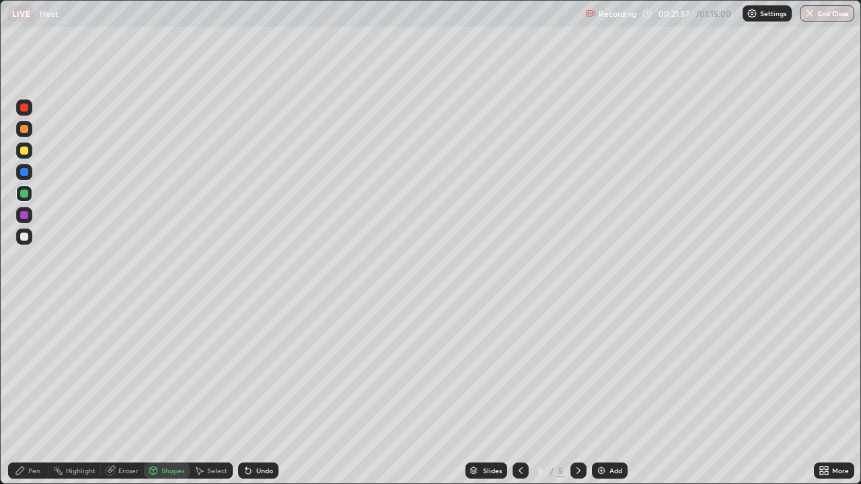
click at [24, 220] on div at bounding box center [24, 215] width 16 height 16
click at [20, 393] on icon at bounding box center [20, 470] width 11 height 11
click at [160, 393] on div "Shapes" at bounding box center [167, 471] width 46 height 16
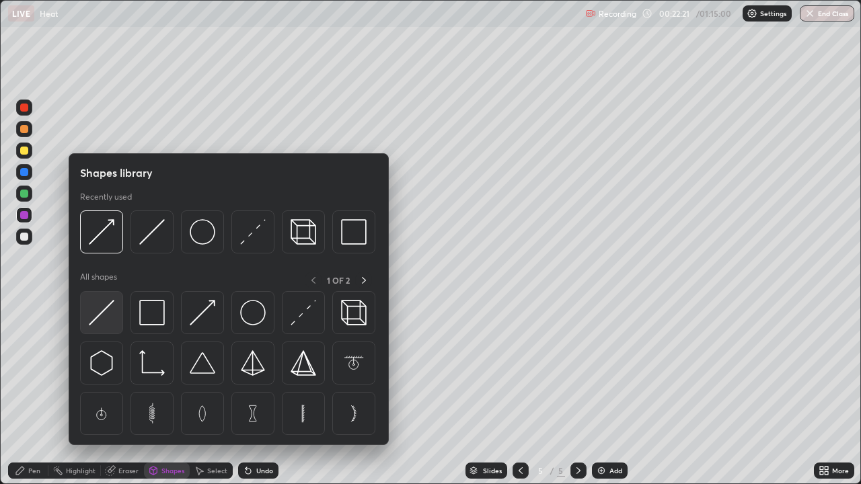
click at [109, 311] on img at bounding box center [102, 313] width 26 height 26
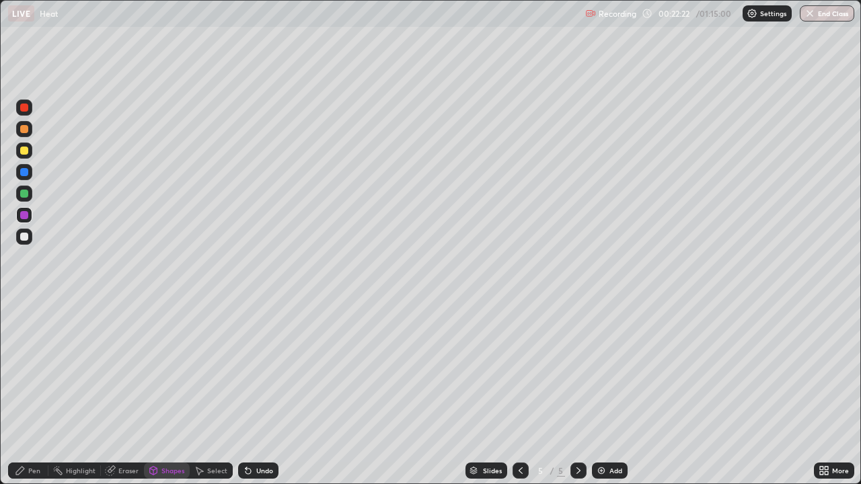
click at [27, 130] on div at bounding box center [24, 129] width 8 height 8
click at [172, 393] on div "Shapes" at bounding box center [167, 471] width 46 height 16
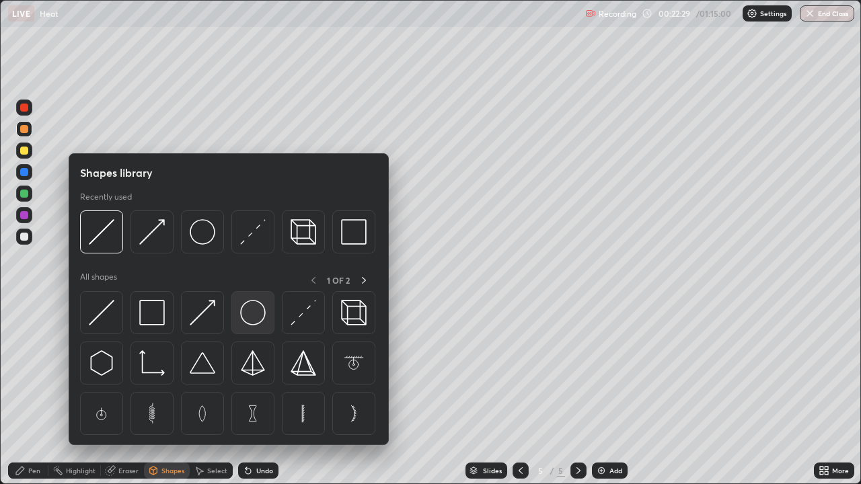
click at [256, 317] on img at bounding box center [253, 313] width 26 height 26
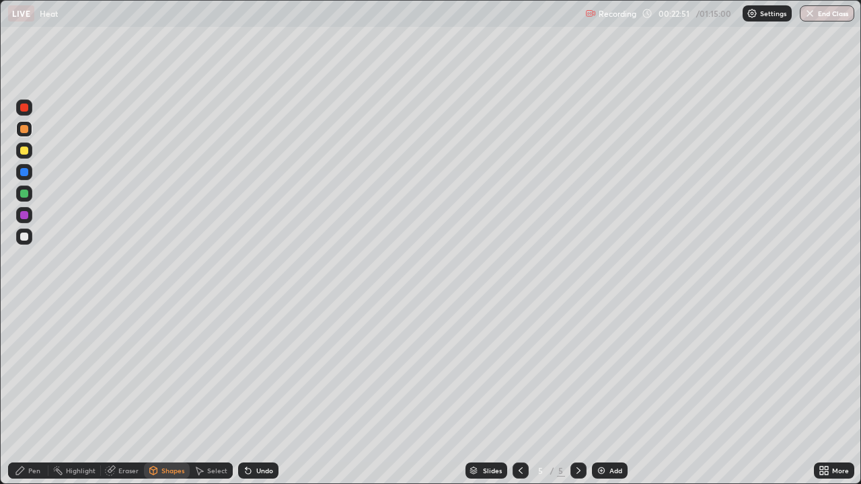
click at [163, 393] on div "Shapes" at bounding box center [172, 470] width 23 height 7
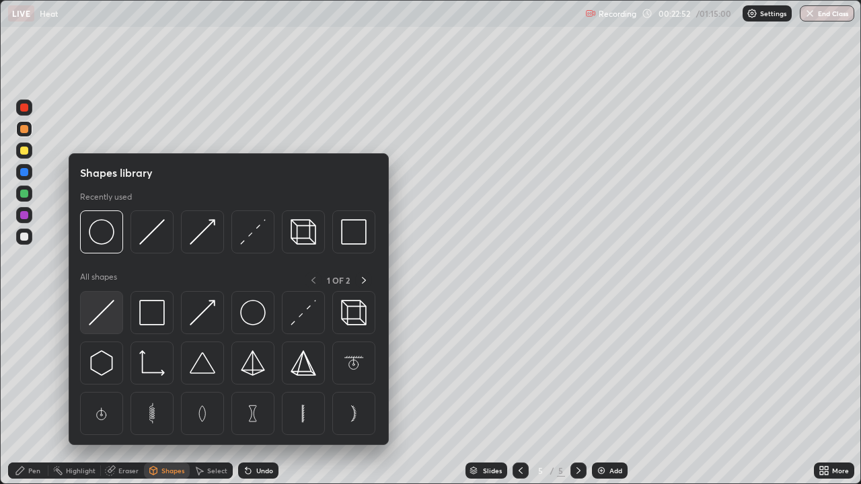
click at [99, 311] on img at bounding box center [102, 313] width 26 height 26
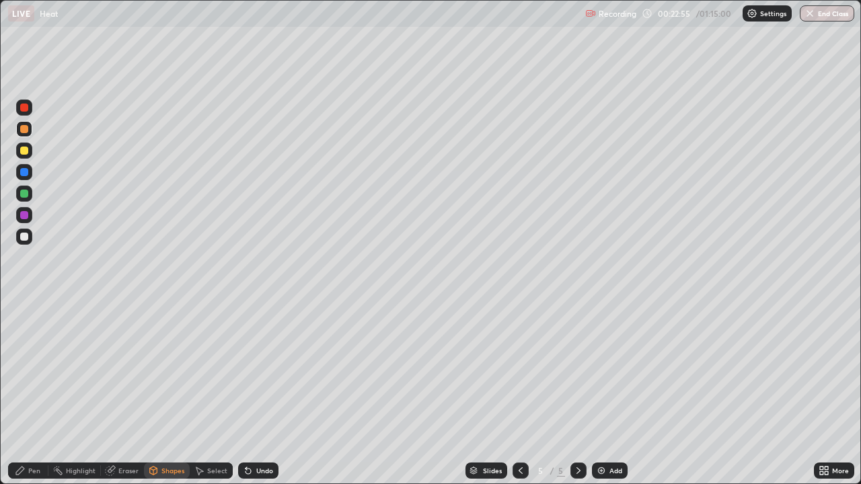
click at [27, 393] on div "Pen" at bounding box center [28, 471] width 40 height 16
click at [28, 239] on div at bounding box center [24, 237] width 8 height 8
click at [26, 150] on div at bounding box center [24, 151] width 8 height 8
click at [167, 393] on div "Shapes" at bounding box center [172, 470] width 23 height 7
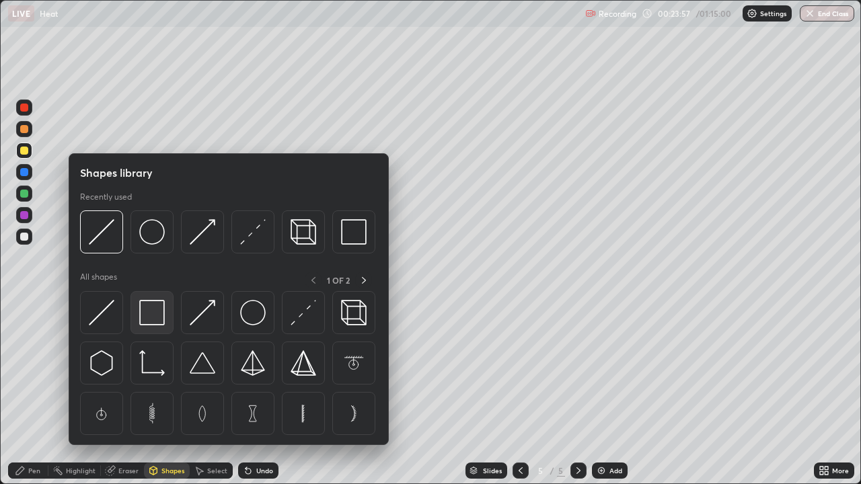
click at [161, 322] on img at bounding box center [152, 313] width 26 height 26
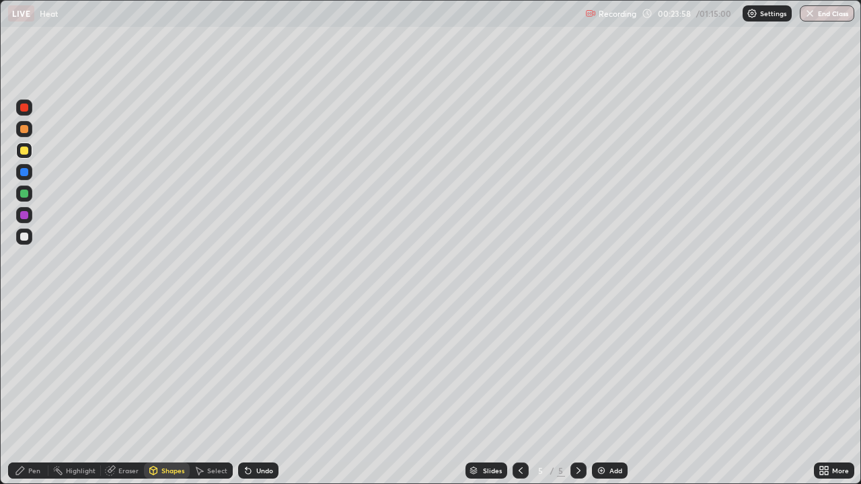
click at [25, 130] on div at bounding box center [24, 129] width 8 height 8
click at [34, 393] on div "Pen" at bounding box center [34, 470] width 12 height 7
click at [30, 153] on div at bounding box center [24, 151] width 16 height 16
click at [610, 393] on div "Add" at bounding box center [610, 471] width 36 height 16
click at [26, 186] on div at bounding box center [24, 194] width 16 height 16
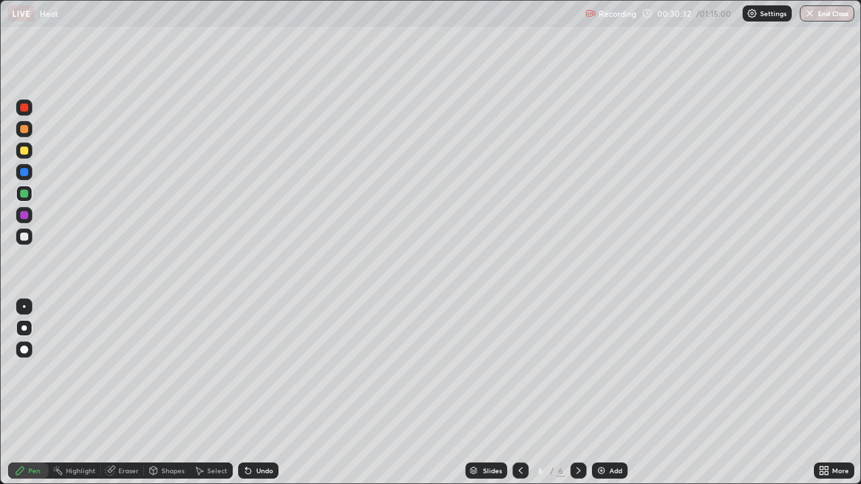
click at [248, 393] on icon at bounding box center [248, 471] width 5 height 5
click at [250, 393] on icon at bounding box center [248, 470] width 11 height 11
click at [249, 393] on icon at bounding box center [248, 470] width 11 height 11
click at [250, 393] on icon at bounding box center [248, 470] width 11 height 11
click at [247, 393] on icon at bounding box center [248, 471] width 5 height 5
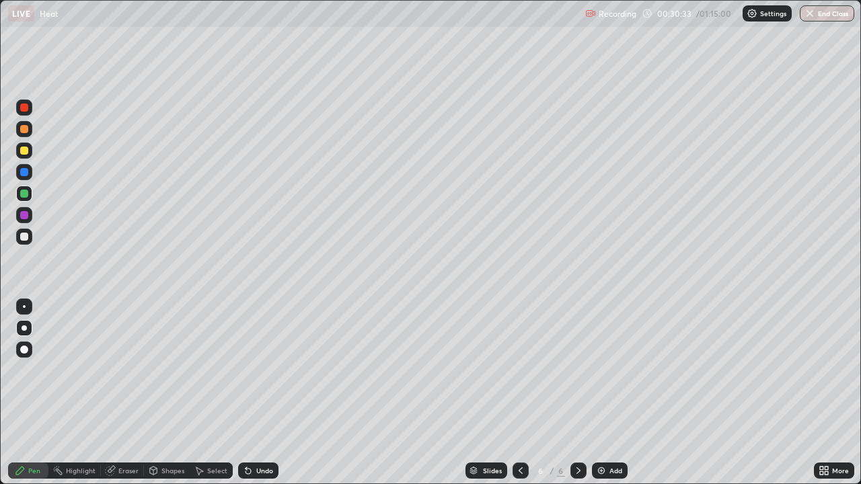
click at [246, 393] on icon at bounding box center [248, 471] width 5 height 5
click at [163, 393] on div "Shapes" at bounding box center [172, 470] width 23 height 7
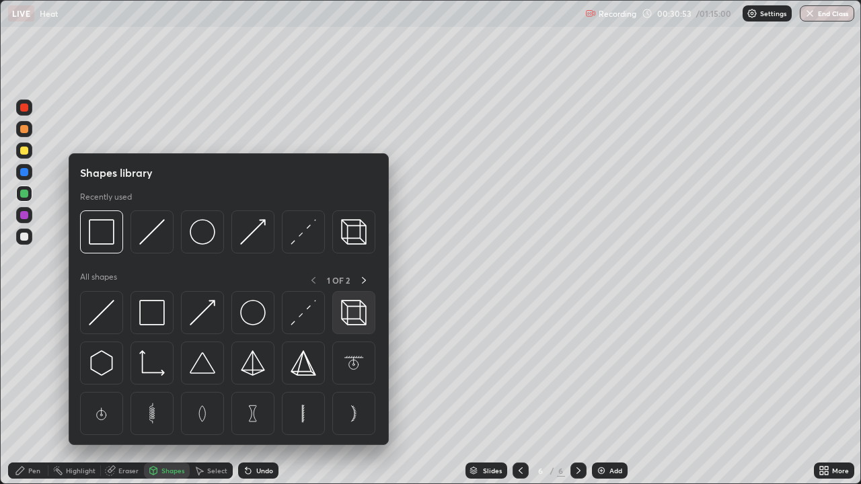
click at [357, 317] on img at bounding box center [354, 313] width 26 height 26
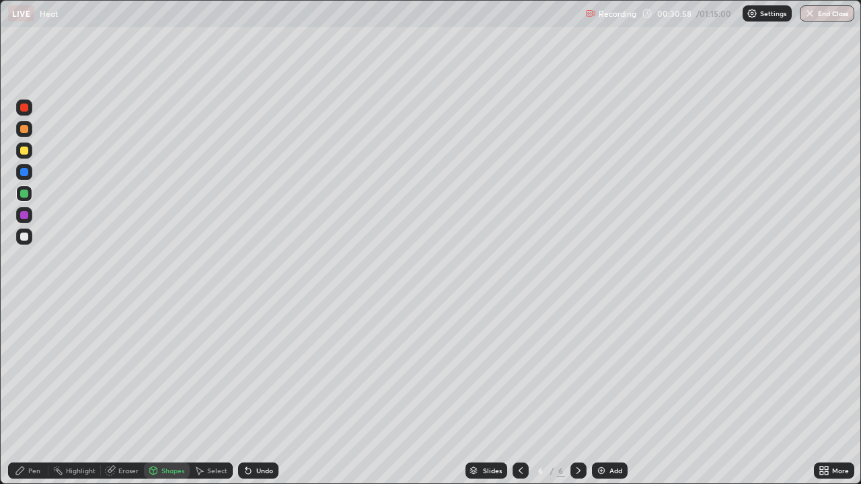
click at [163, 393] on div "Shapes" at bounding box center [172, 470] width 23 height 7
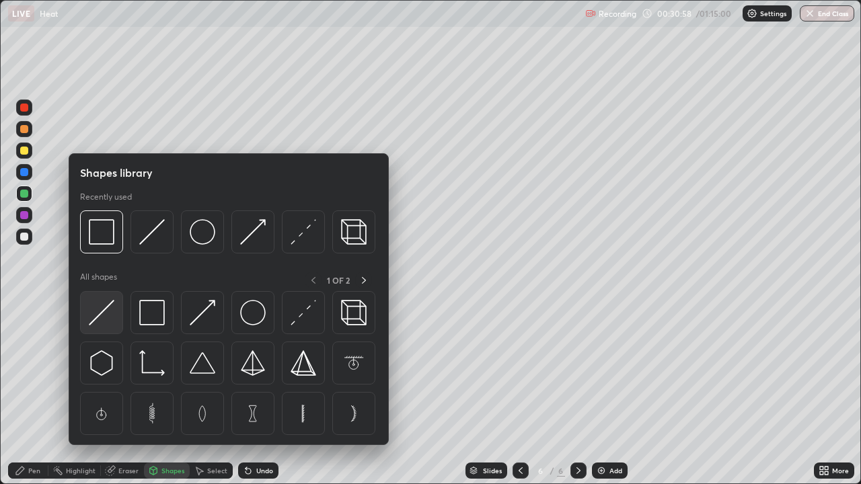
click at [106, 312] on img at bounding box center [102, 313] width 26 height 26
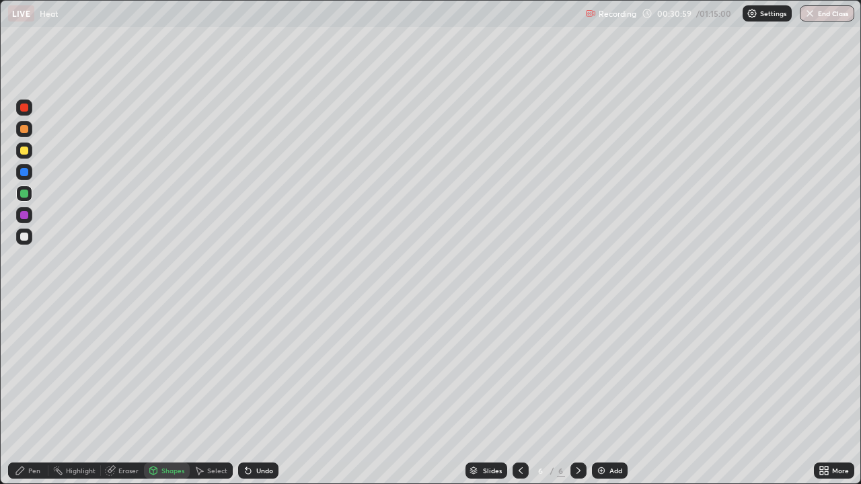
click at [26, 110] on div at bounding box center [24, 108] width 8 height 8
click at [260, 393] on div "Undo" at bounding box center [264, 470] width 17 height 7
click at [165, 393] on div "Shapes" at bounding box center [172, 470] width 23 height 7
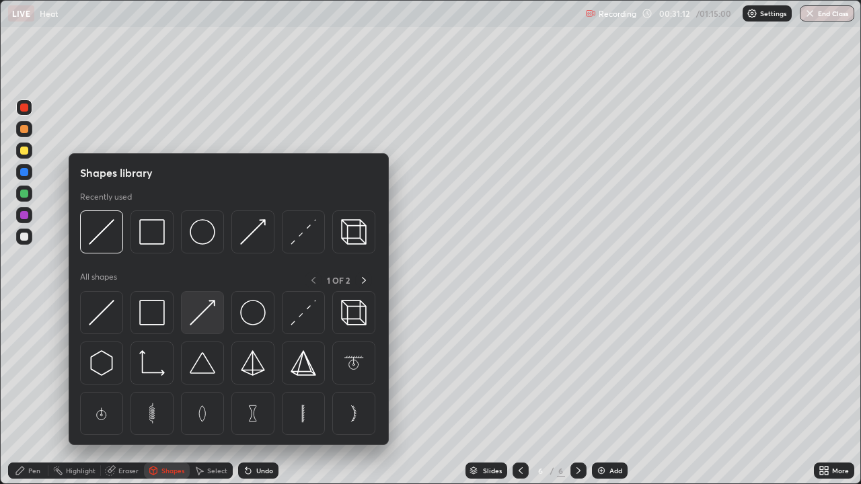
click at [209, 312] on img at bounding box center [203, 313] width 26 height 26
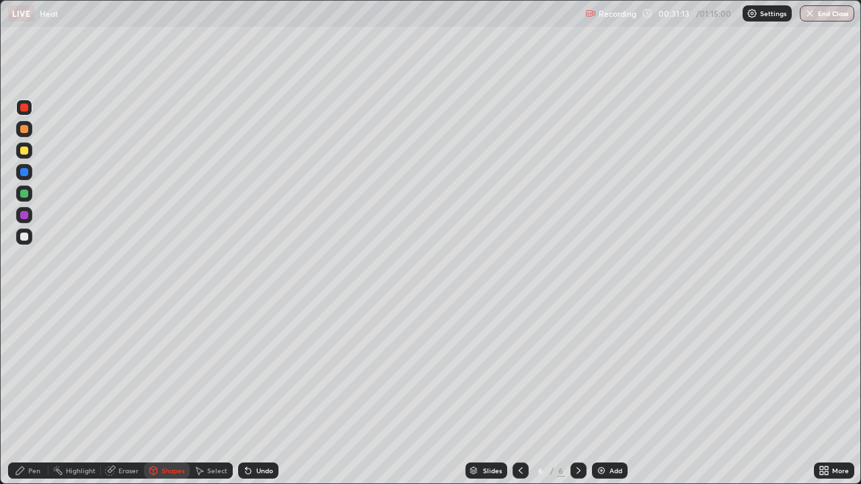
click at [22, 128] on div at bounding box center [24, 129] width 8 height 8
click at [32, 393] on div "Pen" at bounding box center [34, 470] width 12 height 7
click at [162, 393] on div "Shapes" at bounding box center [172, 470] width 23 height 7
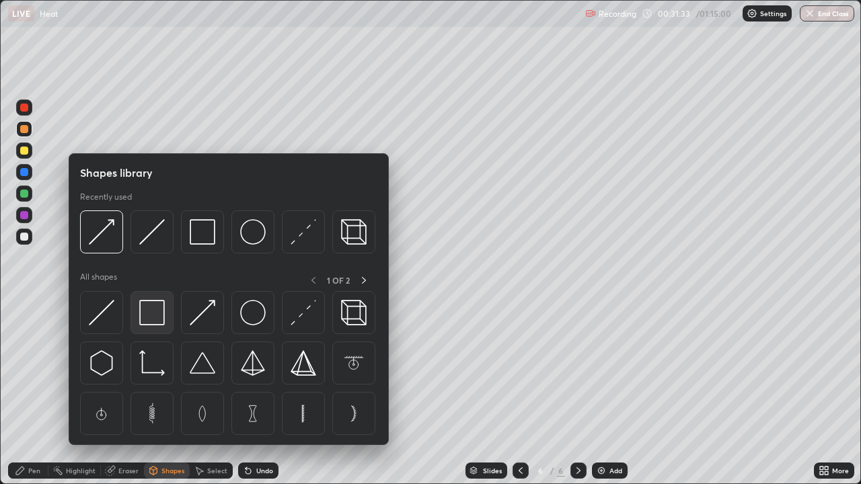
click at [159, 315] on img at bounding box center [152, 313] width 26 height 26
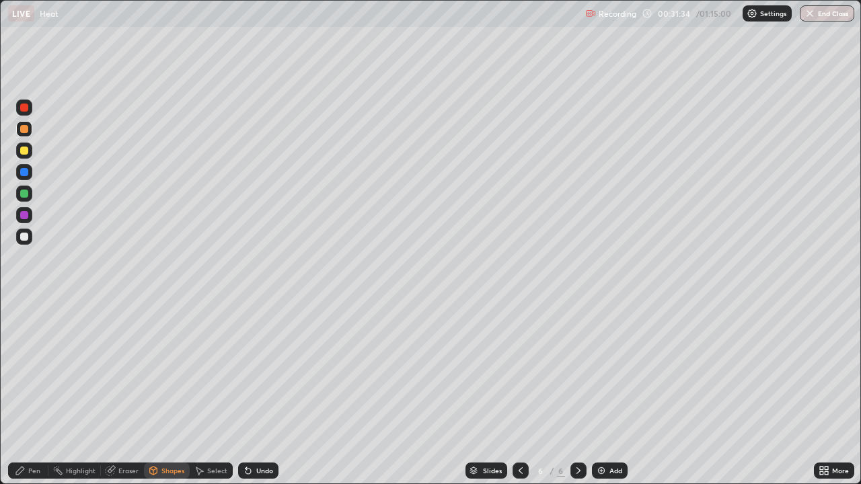
click at [31, 192] on div at bounding box center [24, 194] width 16 height 16
click at [161, 393] on div "Shapes" at bounding box center [172, 470] width 23 height 7
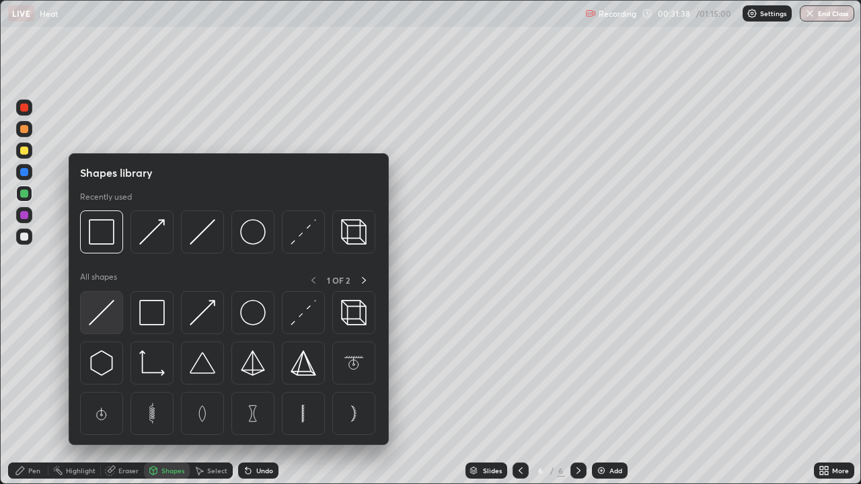
click at [110, 311] on img at bounding box center [102, 313] width 26 height 26
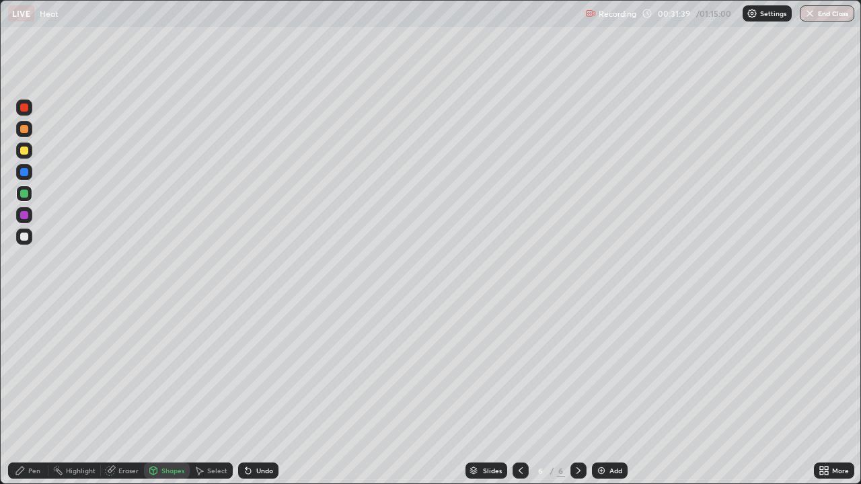
click at [28, 113] on div at bounding box center [24, 108] width 16 height 16
click at [24, 393] on icon at bounding box center [20, 471] width 8 height 8
click at [170, 393] on div "Shapes" at bounding box center [172, 470] width 23 height 7
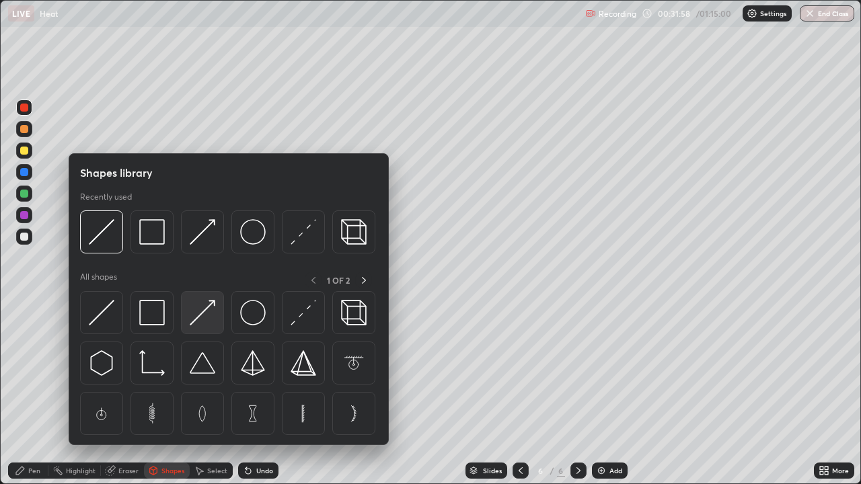
click at [207, 315] on img at bounding box center [203, 313] width 26 height 26
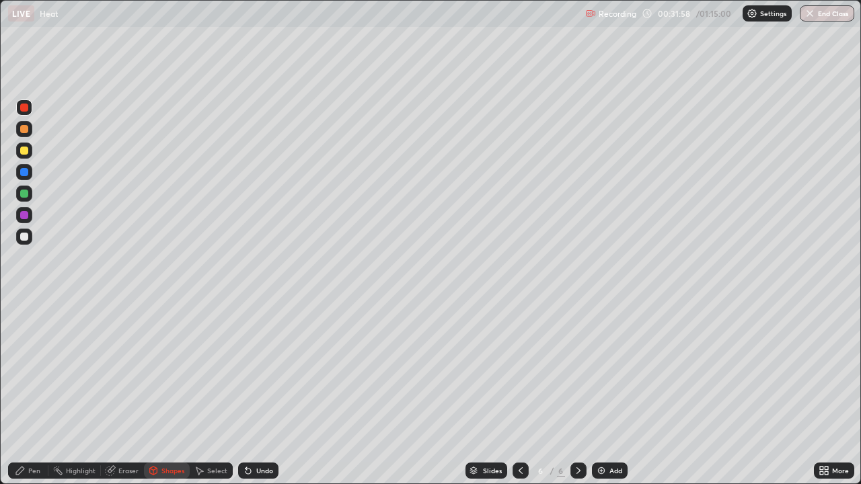
click at [30, 133] on div at bounding box center [24, 129] width 16 height 16
click at [34, 393] on div "Pen" at bounding box center [34, 470] width 12 height 7
click at [252, 393] on div "Undo" at bounding box center [258, 471] width 40 height 16
click at [257, 393] on div "Undo" at bounding box center [264, 470] width 17 height 7
click at [259, 393] on div "Undo" at bounding box center [264, 470] width 17 height 7
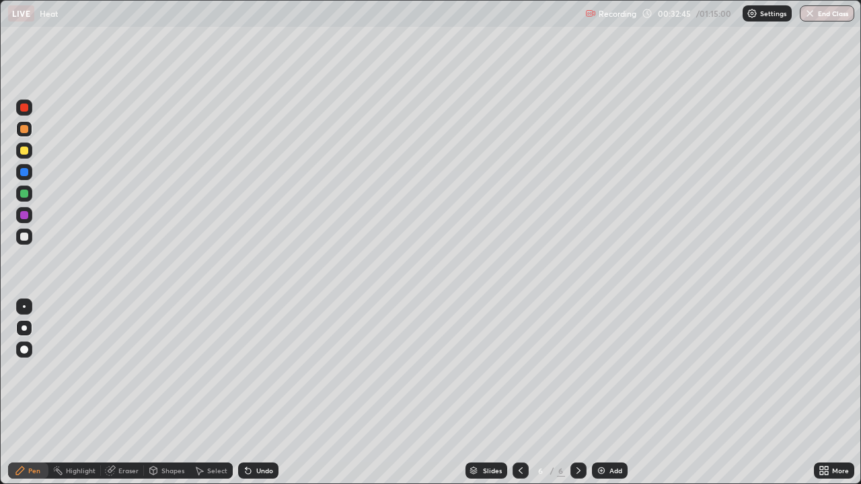
click at [261, 393] on div "Undo" at bounding box center [264, 470] width 17 height 7
click at [262, 393] on div "Undo" at bounding box center [264, 470] width 17 height 7
click at [26, 219] on div at bounding box center [24, 215] width 8 height 8
click at [163, 393] on div "Shapes" at bounding box center [172, 470] width 23 height 7
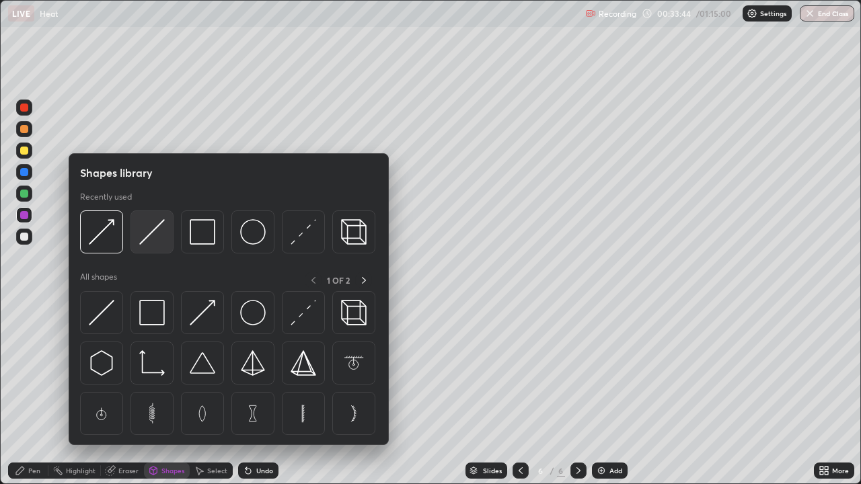
click at [149, 237] on img at bounding box center [152, 232] width 26 height 26
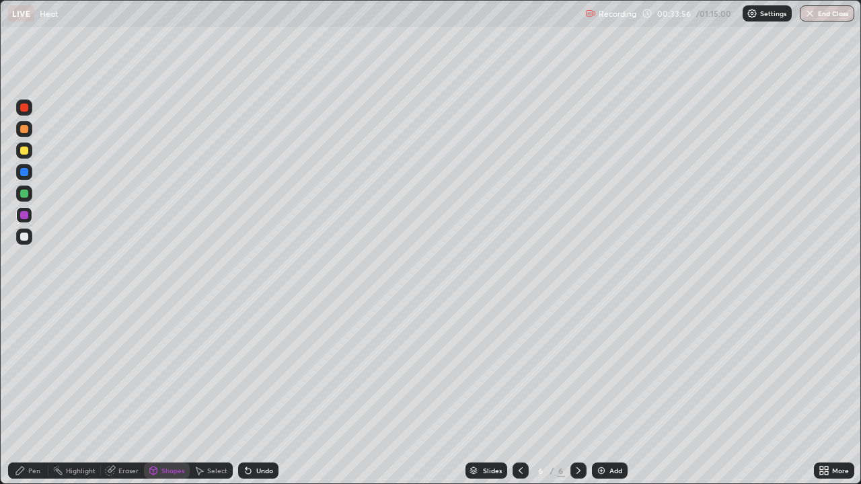
click at [24, 171] on div at bounding box center [24, 172] width 8 height 8
click at [26, 393] on div "Pen" at bounding box center [28, 471] width 40 height 16
click at [27, 128] on div at bounding box center [24, 129] width 8 height 8
click at [164, 393] on div "Shapes" at bounding box center [172, 470] width 23 height 7
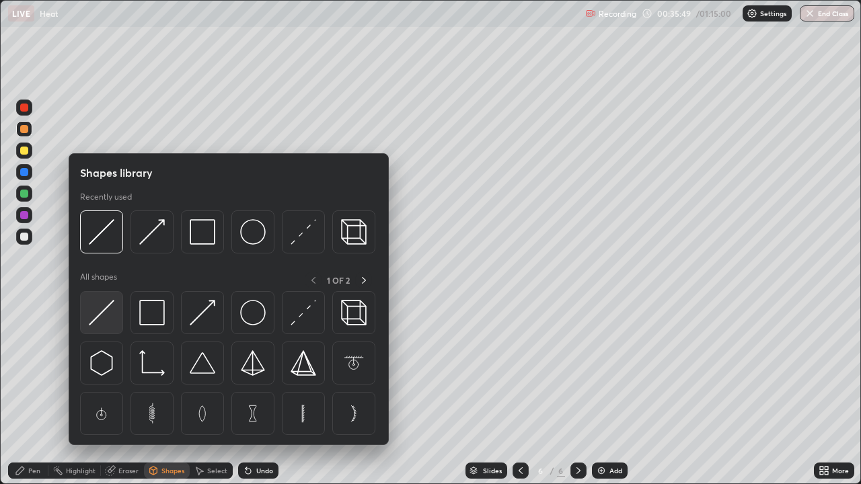
click at [106, 311] on img at bounding box center [102, 313] width 26 height 26
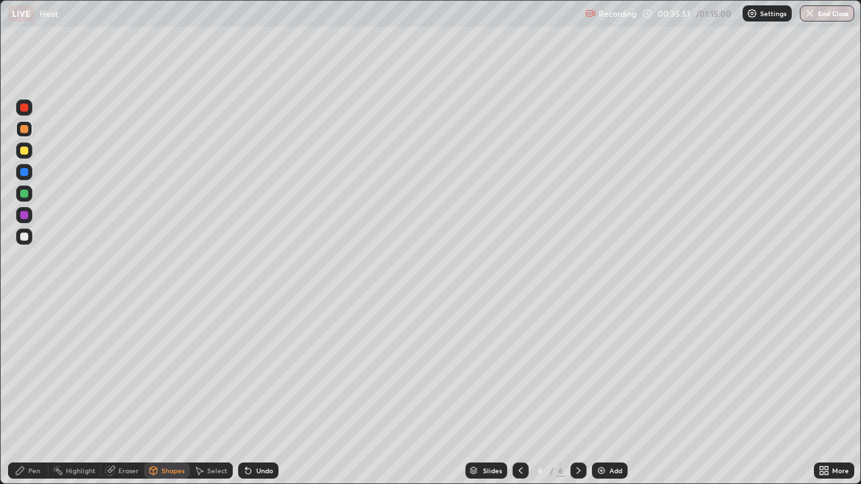
click at [26, 172] on div at bounding box center [24, 172] width 8 height 8
click at [31, 393] on div "Pen" at bounding box center [34, 470] width 12 height 7
click at [172, 393] on div "Shapes" at bounding box center [172, 470] width 23 height 7
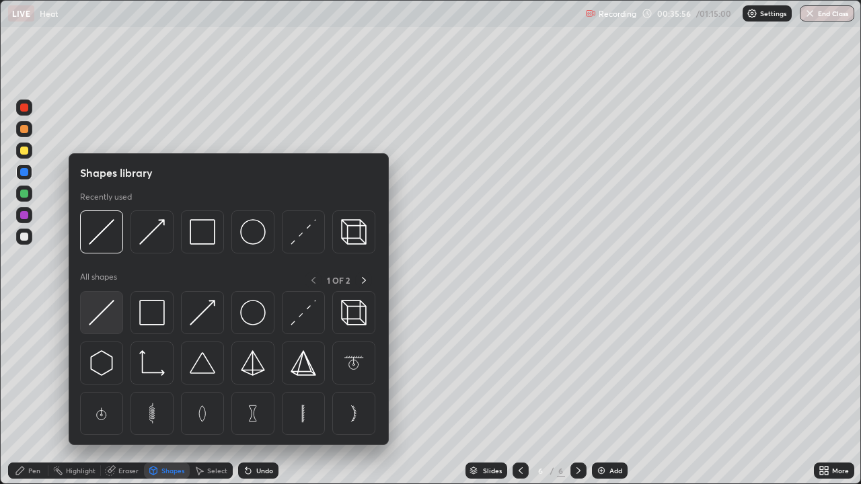
click at [105, 319] on img at bounding box center [102, 313] width 26 height 26
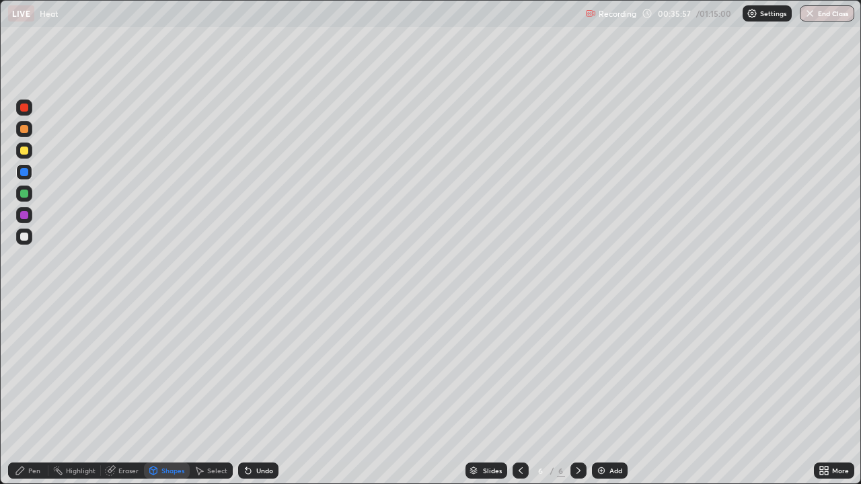
click at [24, 239] on div at bounding box center [24, 237] width 8 height 8
click at [35, 393] on div "Pen" at bounding box center [34, 470] width 12 height 7
click at [167, 393] on div "Shapes" at bounding box center [172, 470] width 23 height 7
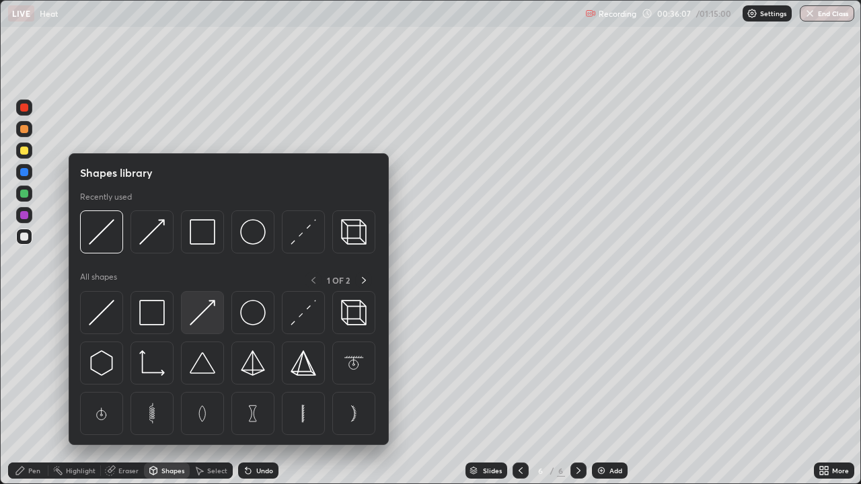
click at [200, 310] on img at bounding box center [203, 313] width 26 height 26
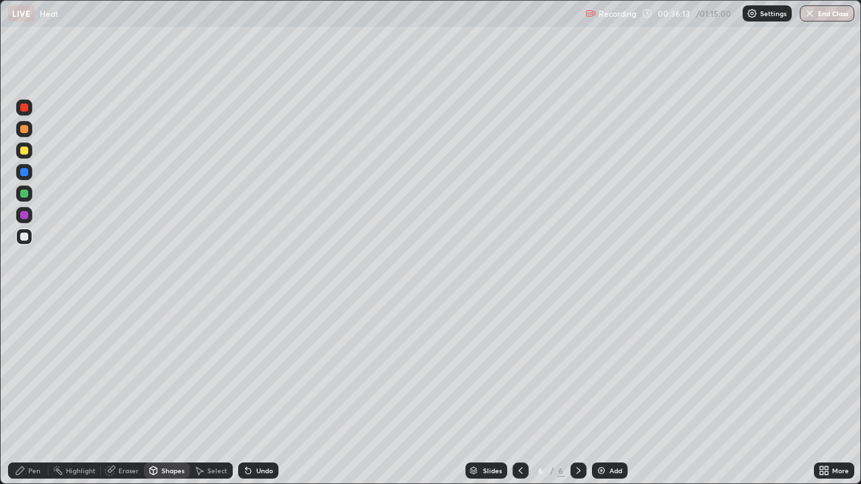
click at [26, 393] on div "Pen" at bounding box center [28, 471] width 40 height 16
click at [257, 393] on div "Undo" at bounding box center [264, 470] width 17 height 7
click at [609, 393] on div "Add" at bounding box center [615, 470] width 13 height 7
click at [168, 393] on div "Shapes" at bounding box center [172, 470] width 23 height 7
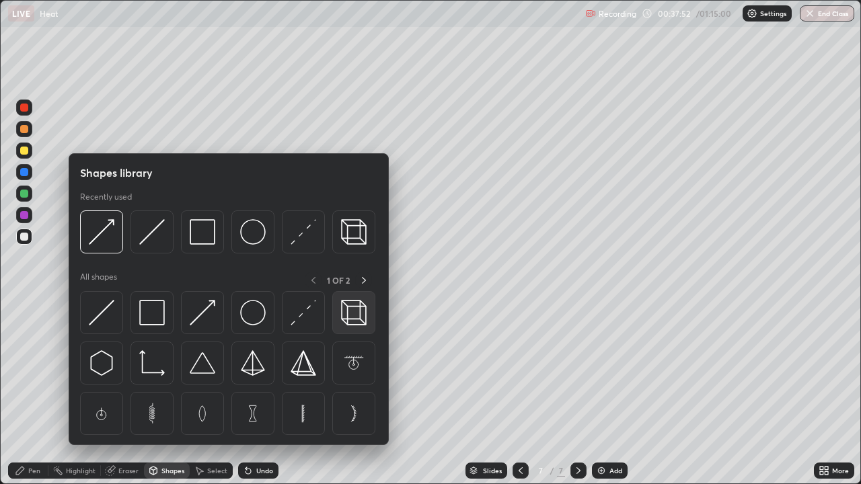
click at [356, 317] on img at bounding box center [354, 313] width 26 height 26
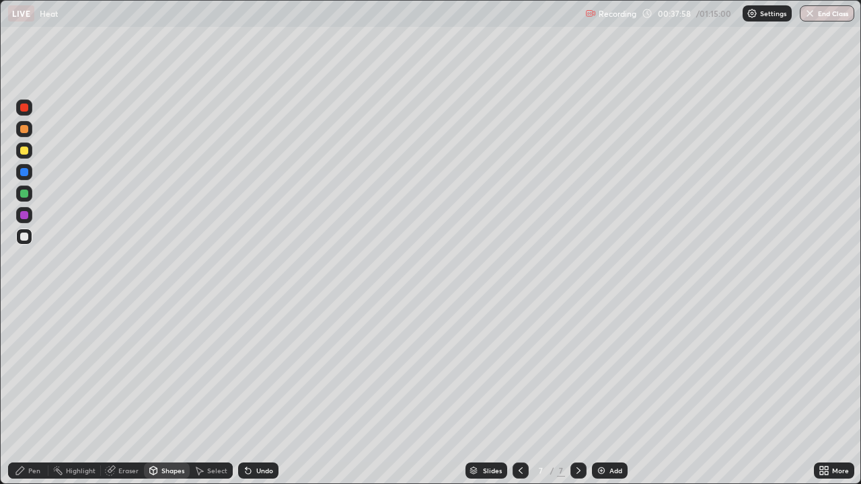
click at [27, 393] on div "Pen" at bounding box center [28, 471] width 40 height 16
click at [28, 136] on div at bounding box center [24, 129] width 16 height 16
click at [259, 393] on div "Undo" at bounding box center [264, 470] width 17 height 7
click at [169, 393] on div "Shapes" at bounding box center [172, 470] width 23 height 7
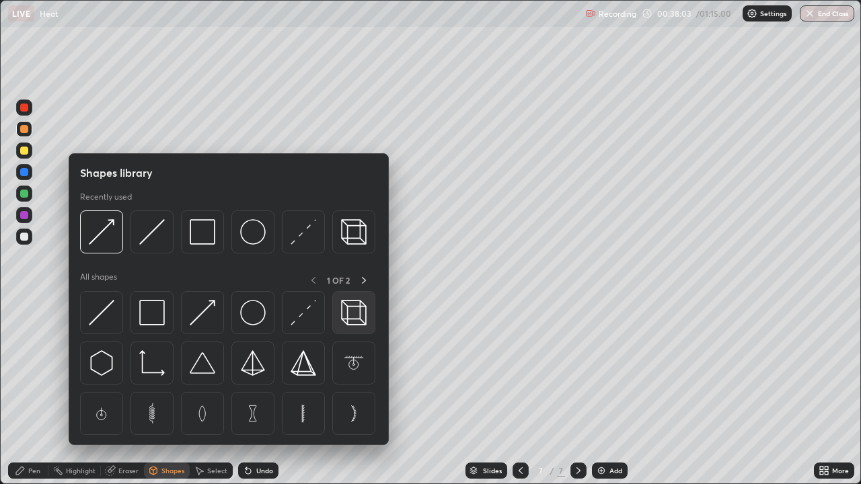
click at [352, 315] on img at bounding box center [354, 313] width 26 height 26
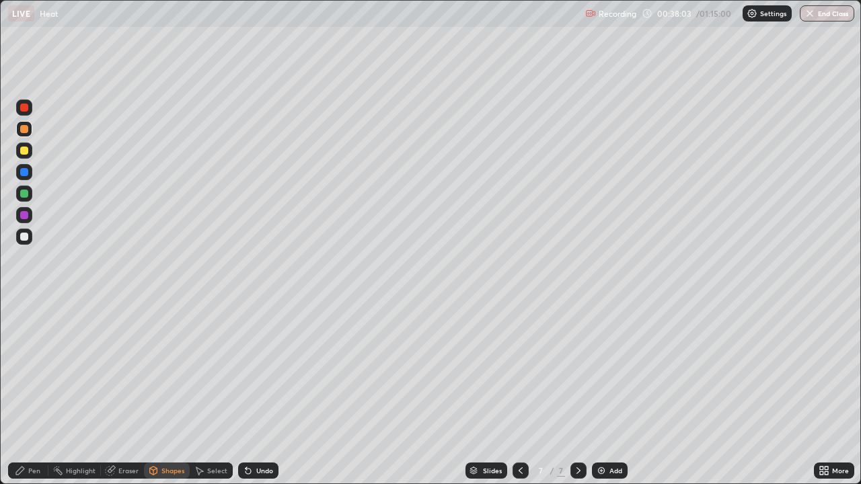
click at [24, 195] on div at bounding box center [24, 194] width 8 height 8
click at [34, 393] on div "Pen" at bounding box center [34, 470] width 12 height 7
click at [157, 393] on icon at bounding box center [153, 470] width 11 height 11
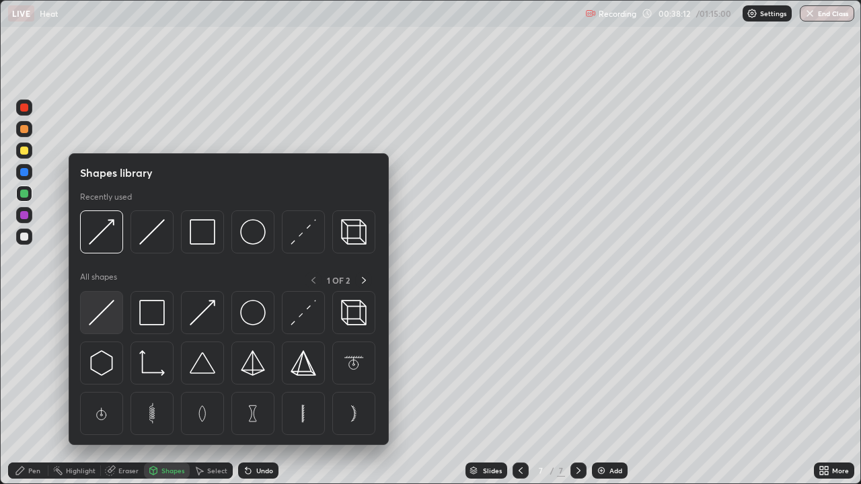
click at [111, 313] on img at bounding box center [102, 313] width 26 height 26
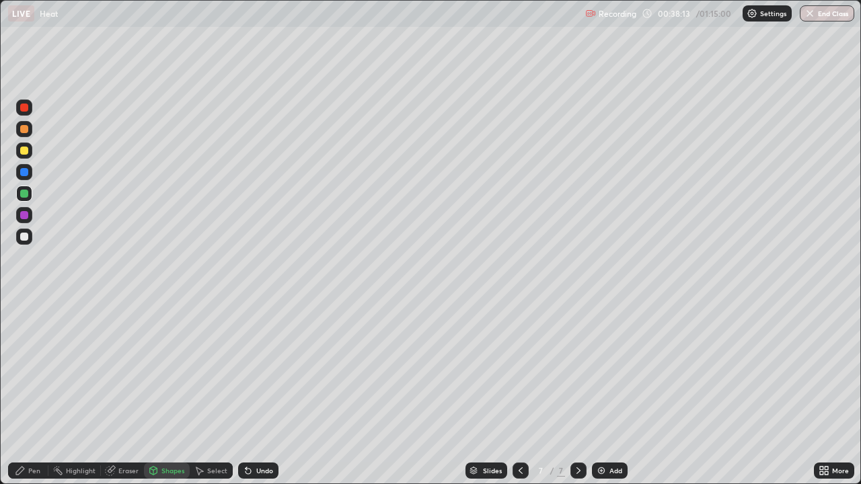
click at [24, 109] on div at bounding box center [24, 108] width 8 height 8
click at [165, 393] on div "Shapes" at bounding box center [172, 470] width 23 height 7
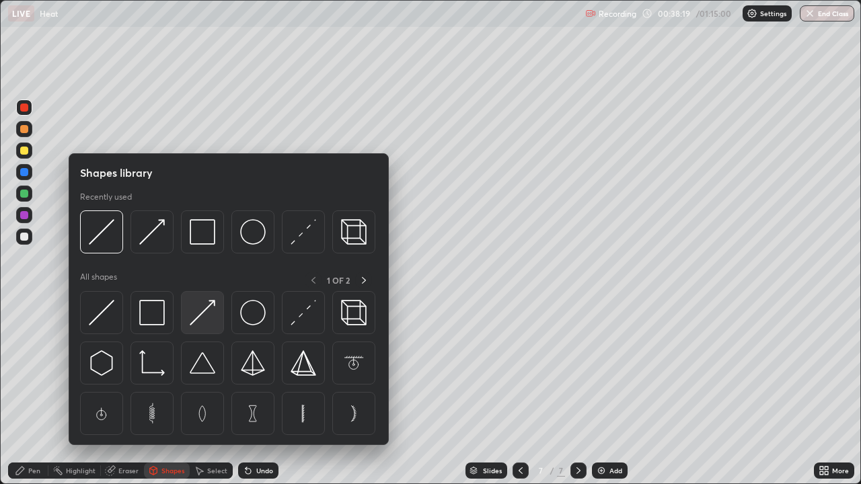
click at [208, 309] on img at bounding box center [203, 313] width 26 height 26
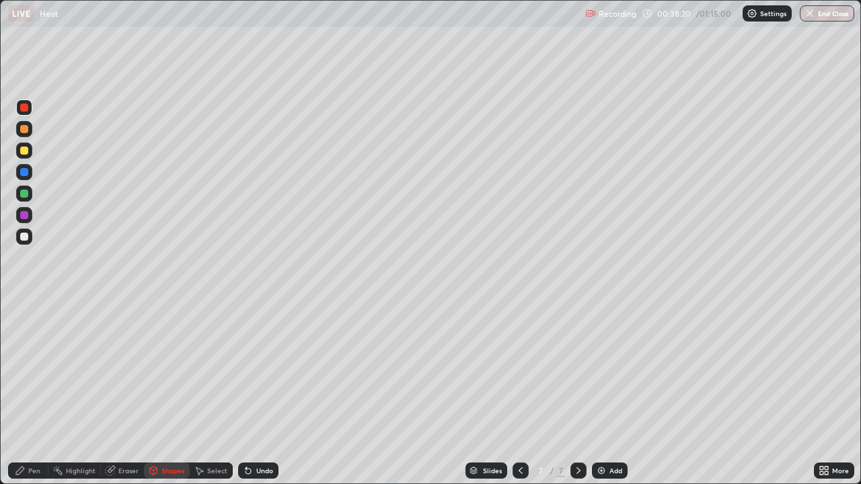
click at [26, 149] on div at bounding box center [24, 151] width 8 height 8
click at [28, 393] on div "Pen" at bounding box center [28, 471] width 40 height 16
click at [26, 215] on div at bounding box center [24, 215] width 8 height 8
click at [173, 393] on div "Shapes" at bounding box center [172, 470] width 23 height 7
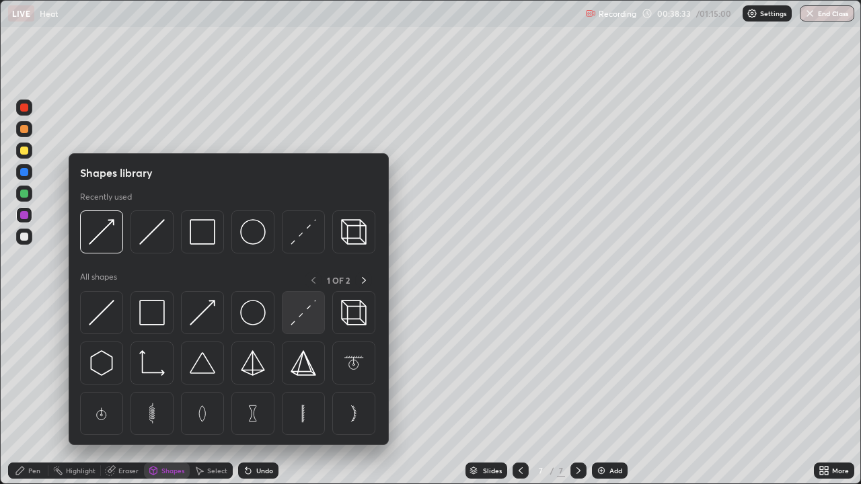
click at [305, 322] on img at bounding box center [304, 313] width 26 height 26
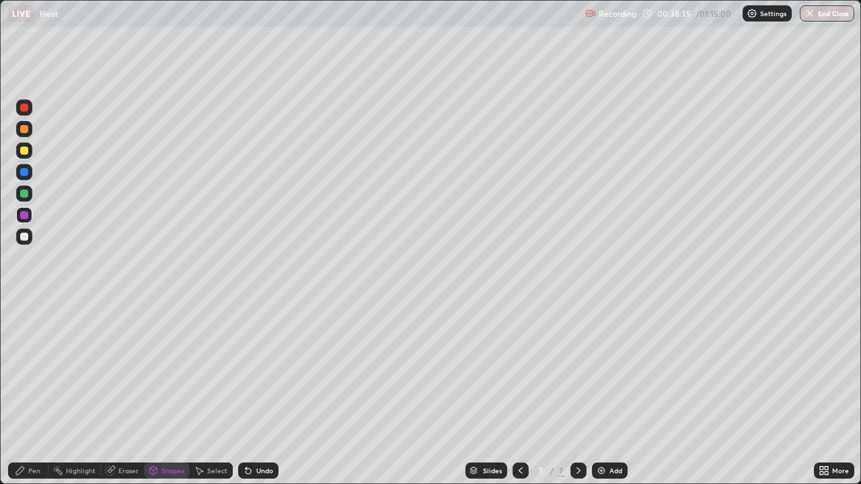
click at [30, 393] on div "Pen" at bounding box center [34, 470] width 12 height 7
click at [163, 393] on div "Shapes" at bounding box center [172, 470] width 23 height 7
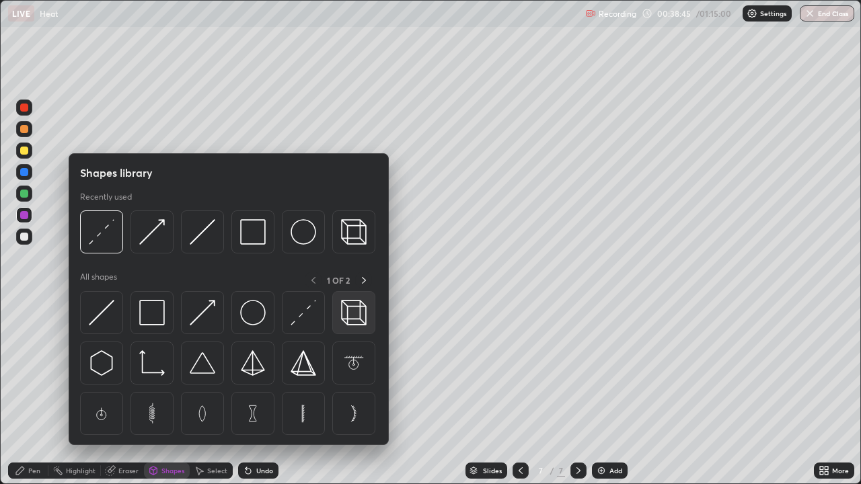
click at [354, 314] on img at bounding box center [354, 313] width 26 height 26
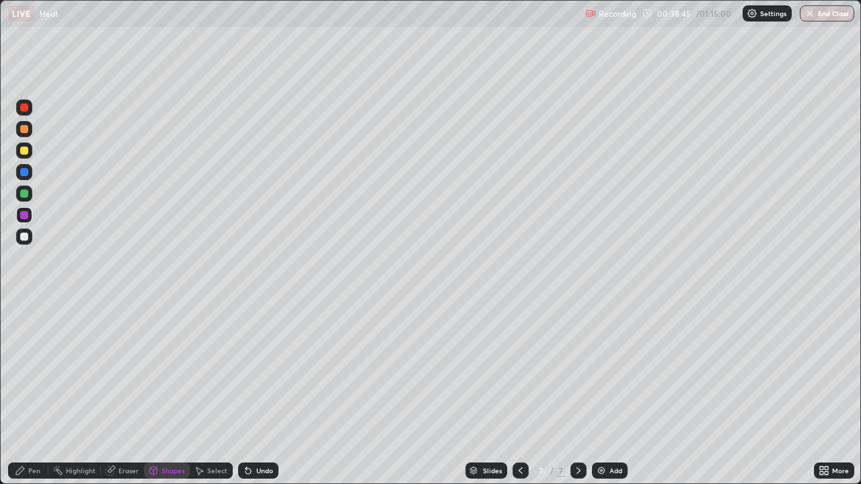
click at [26, 195] on div at bounding box center [24, 194] width 8 height 8
click at [179, 393] on div "Shapes" at bounding box center [172, 470] width 23 height 7
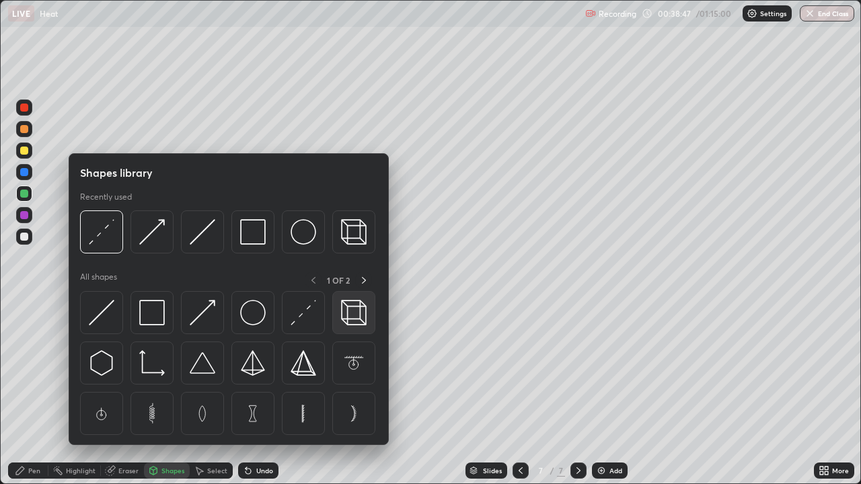
click at [357, 315] on img at bounding box center [354, 313] width 26 height 26
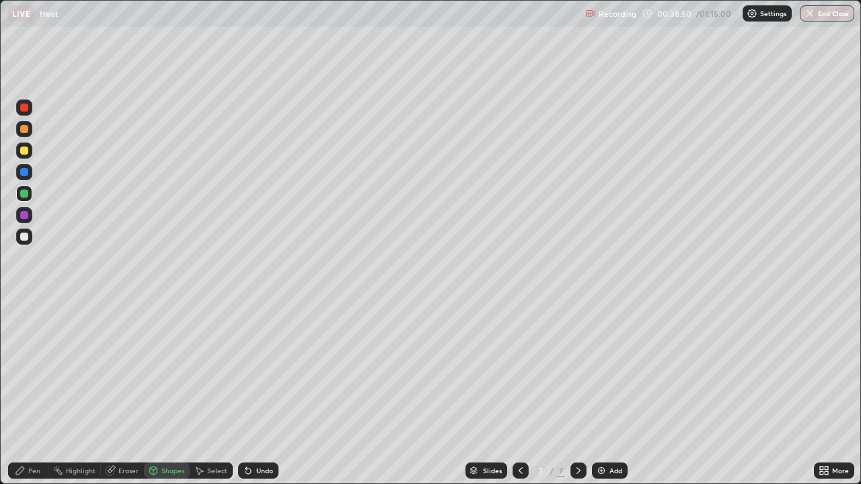
click at [218, 393] on div "Select" at bounding box center [211, 471] width 43 height 16
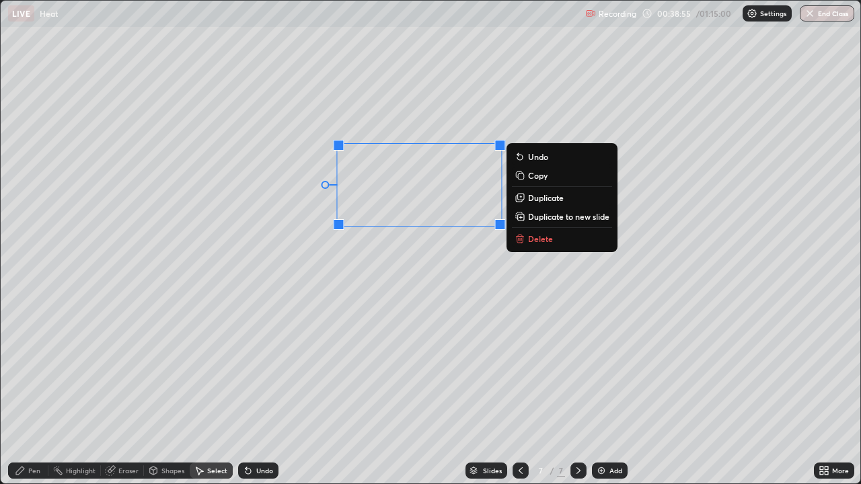
click at [396, 289] on div "90 ° Undo Copy Duplicate Duplicate to new slide Delete" at bounding box center [431, 242] width 860 height 483
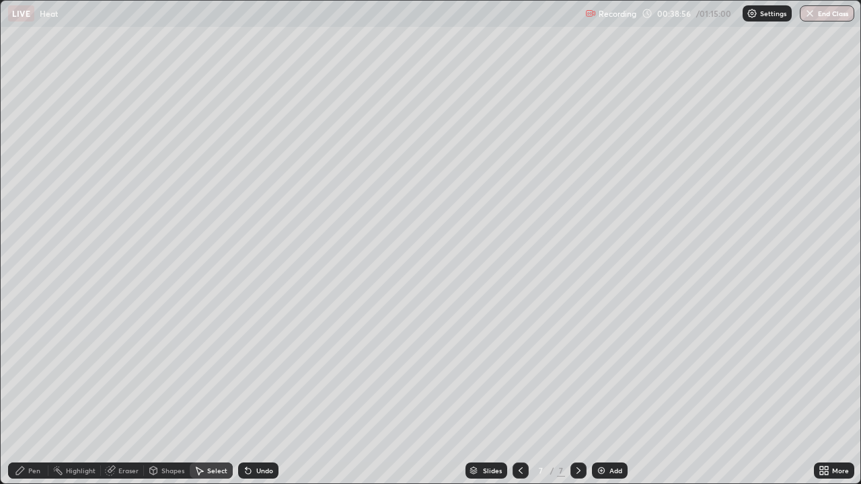
click at [178, 393] on div "Shapes" at bounding box center [172, 470] width 23 height 7
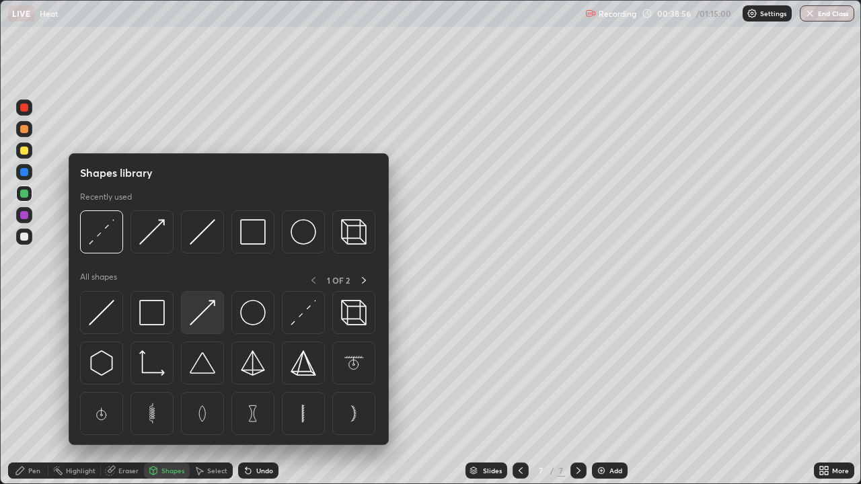
click at [219, 317] on div at bounding box center [202, 312] width 43 height 43
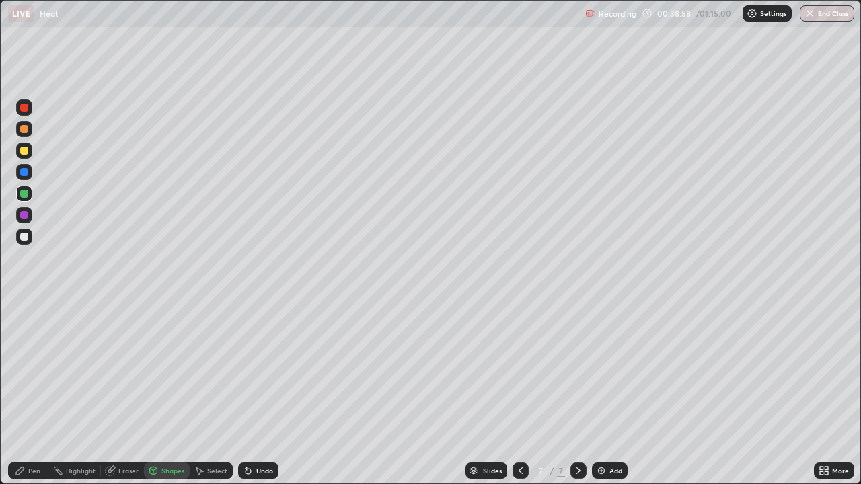
click at [120, 393] on div "Eraser" at bounding box center [128, 470] width 20 height 7
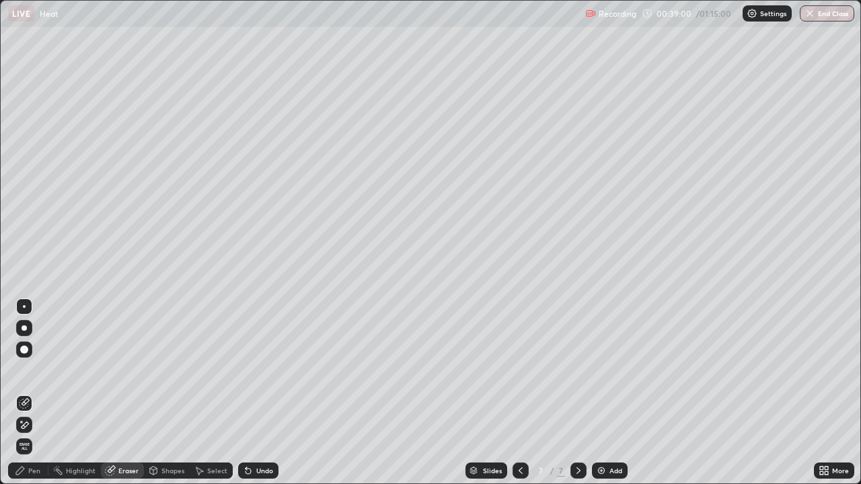
click at [27, 393] on div "Pen" at bounding box center [28, 471] width 40 height 16
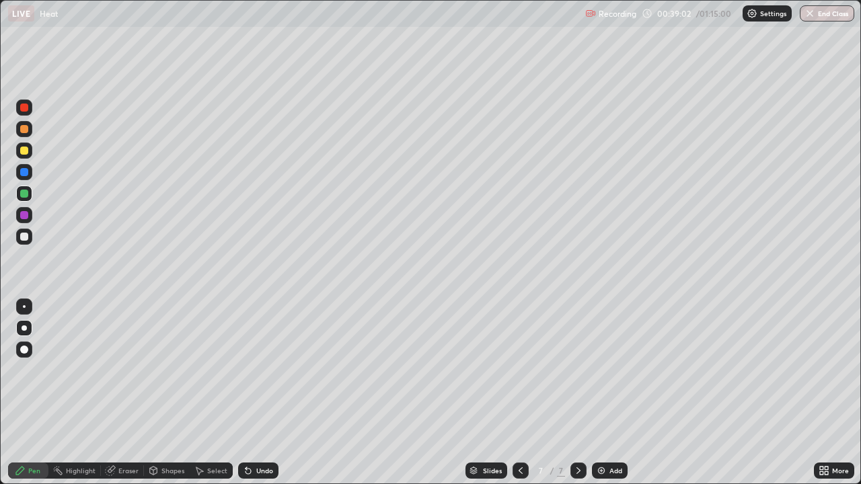
click at [24, 133] on div at bounding box center [24, 129] width 8 height 8
click at [256, 393] on div "Undo" at bounding box center [264, 470] width 17 height 7
click at [207, 393] on div "Select" at bounding box center [217, 470] width 20 height 7
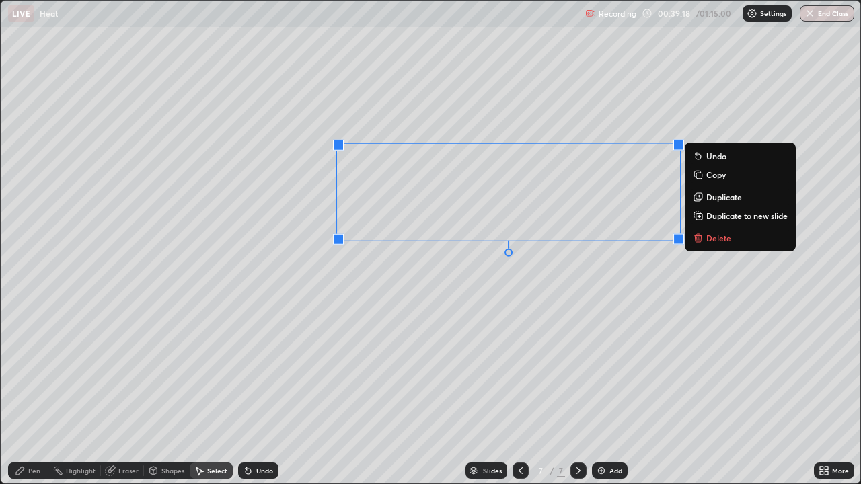
click at [607, 320] on div "90 ° Undo Copy Duplicate Duplicate to new slide Delete" at bounding box center [431, 242] width 860 height 483
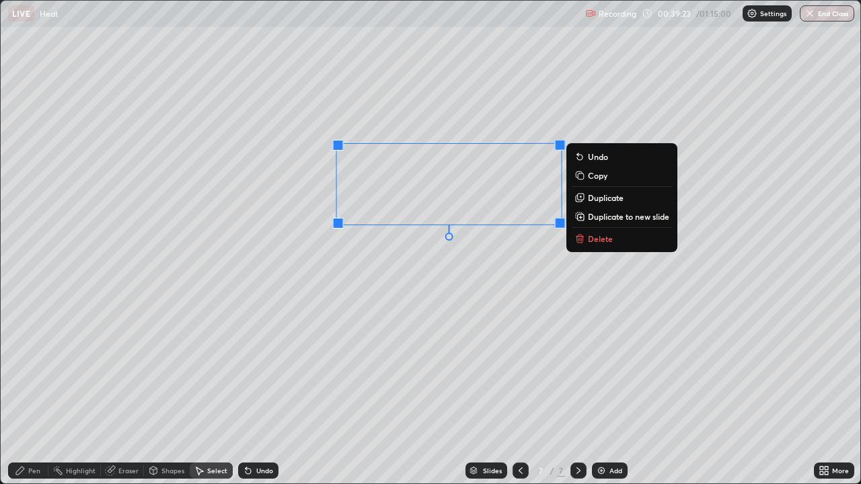
click at [502, 270] on div "90 ° Undo Copy Duplicate Duplicate to new slide Delete" at bounding box center [431, 242] width 860 height 483
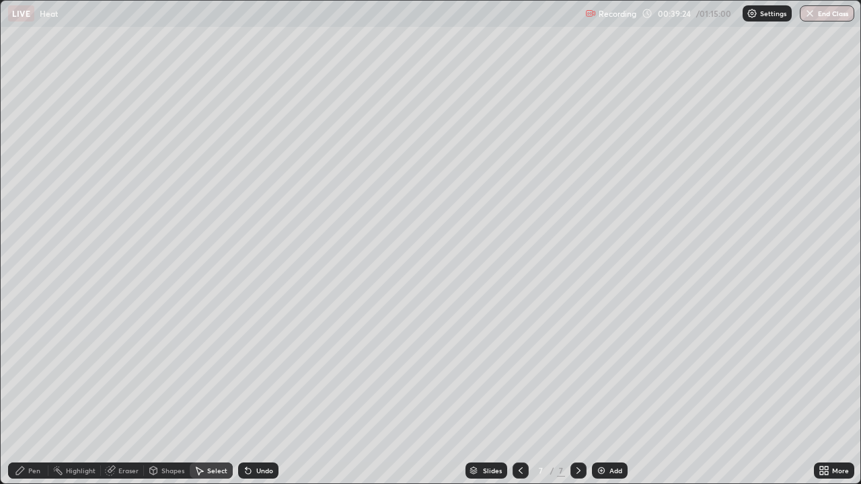
click at [46, 393] on div "Pen" at bounding box center [28, 470] width 40 height 27
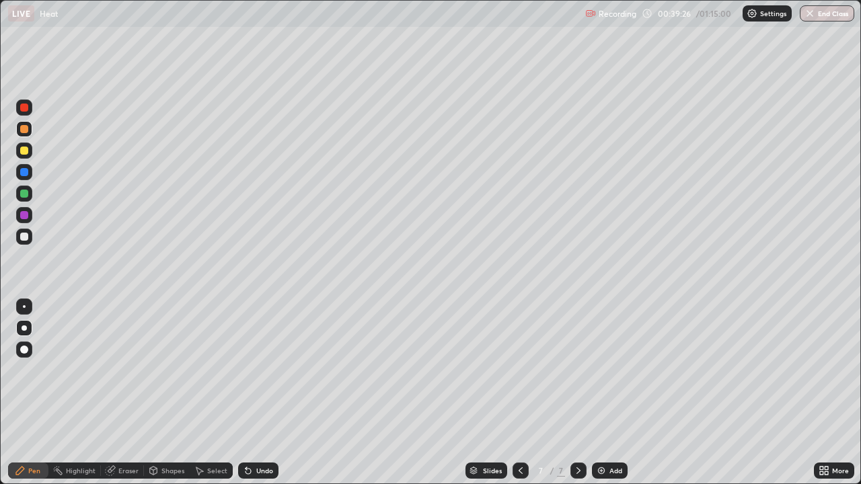
click at [25, 151] on div at bounding box center [24, 151] width 8 height 8
click at [170, 393] on div "Shapes" at bounding box center [172, 470] width 23 height 7
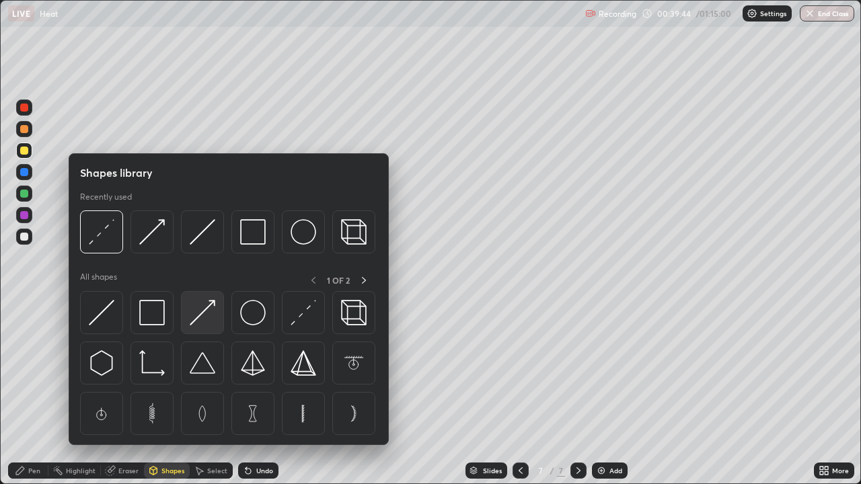
click at [219, 312] on div at bounding box center [202, 312] width 43 height 43
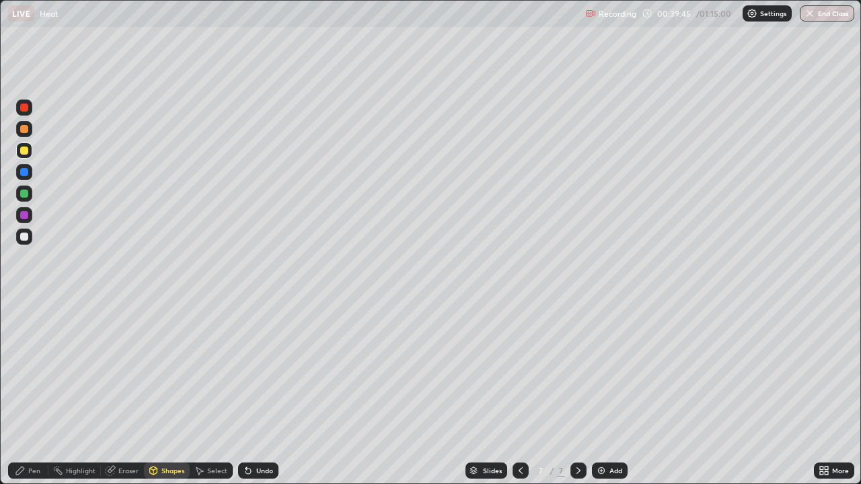
click at [26, 109] on div at bounding box center [24, 108] width 8 height 8
click at [24, 393] on icon at bounding box center [20, 470] width 11 height 11
click at [519, 393] on icon at bounding box center [520, 470] width 11 height 11
click at [585, 393] on div at bounding box center [578, 470] width 16 height 27
click at [29, 150] on div at bounding box center [24, 151] width 16 height 16
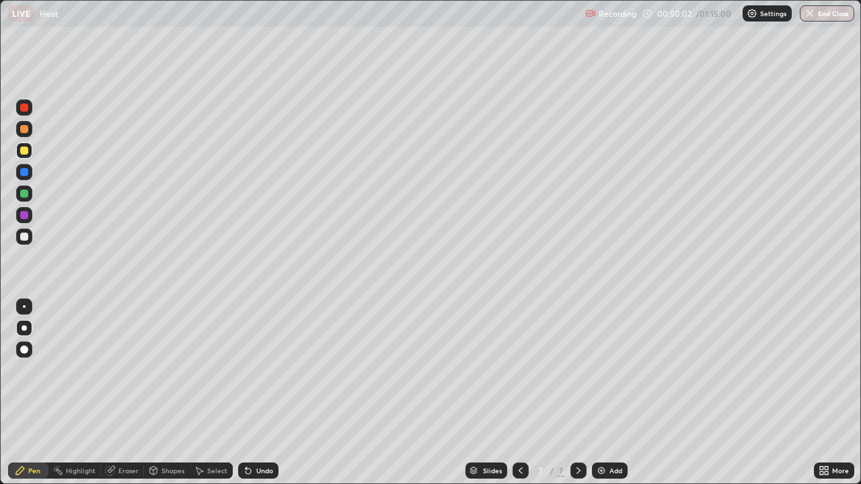
click at [611, 393] on div "Add" at bounding box center [610, 471] width 36 height 16
click at [26, 151] on div at bounding box center [24, 151] width 8 height 8
click at [24, 239] on div at bounding box center [24, 237] width 8 height 8
click at [207, 393] on div "Select" at bounding box center [217, 470] width 20 height 7
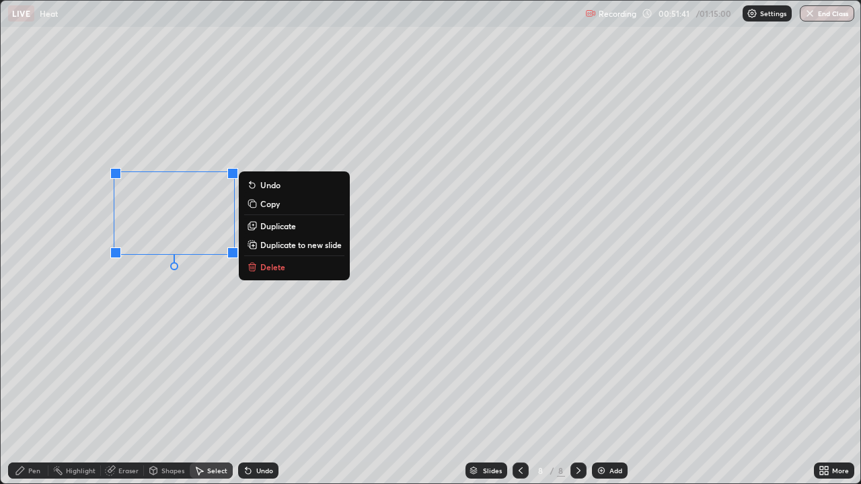
click at [281, 223] on p "Duplicate" at bounding box center [278, 226] width 36 height 11
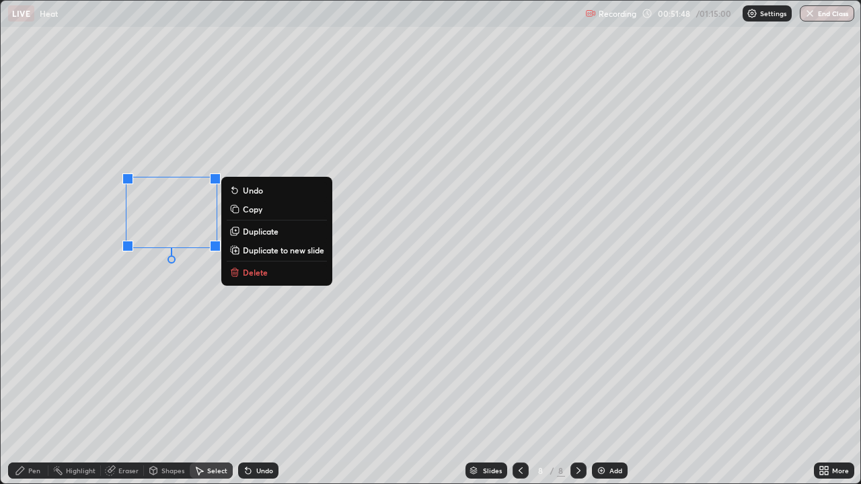
click at [122, 359] on div "0 ° Undo Copy Duplicate Duplicate to new slide Delete" at bounding box center [431, 242] width 860 height 483
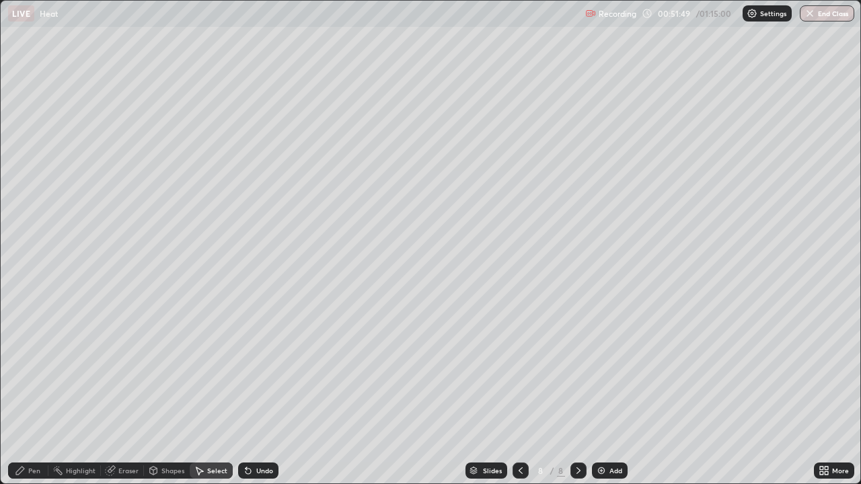
click at [27, 393] on div "Pen" at bounding box center [28, 471] width 40 height 16
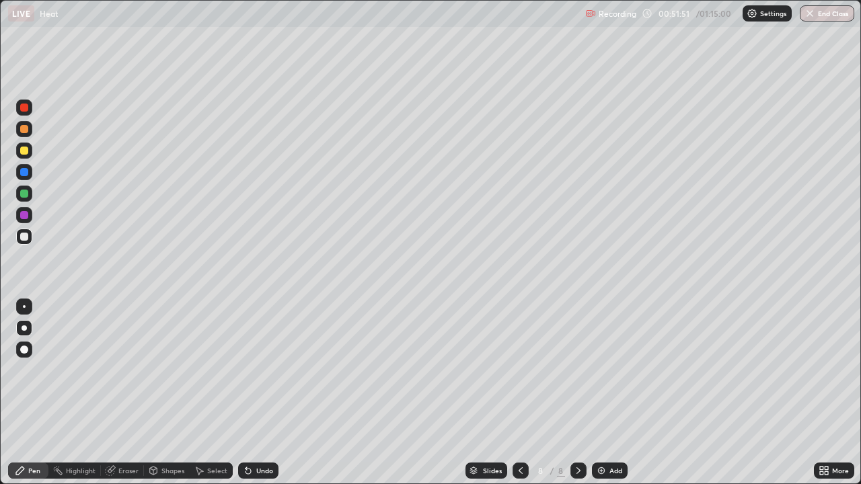
click at [170, 393] on div "Shapes" at bounding box center [172, 470] width 23 height 7
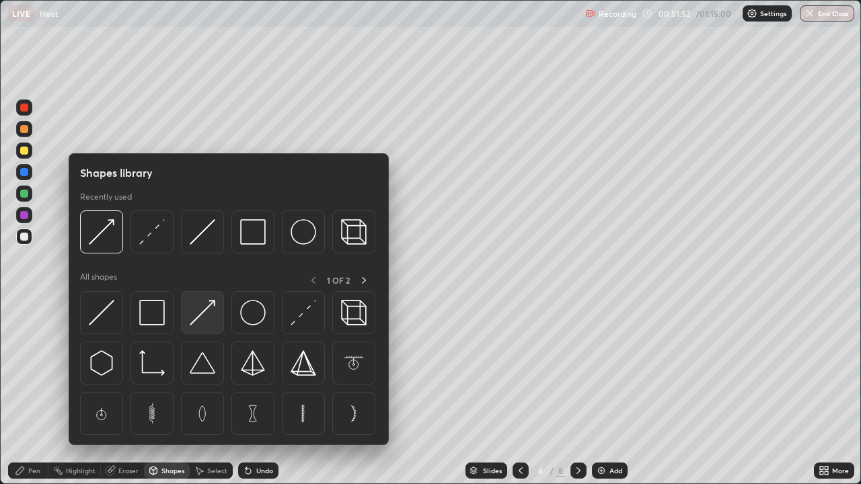
click at [205, 315] on img at bounding box center [203, 313] width 26 height 26
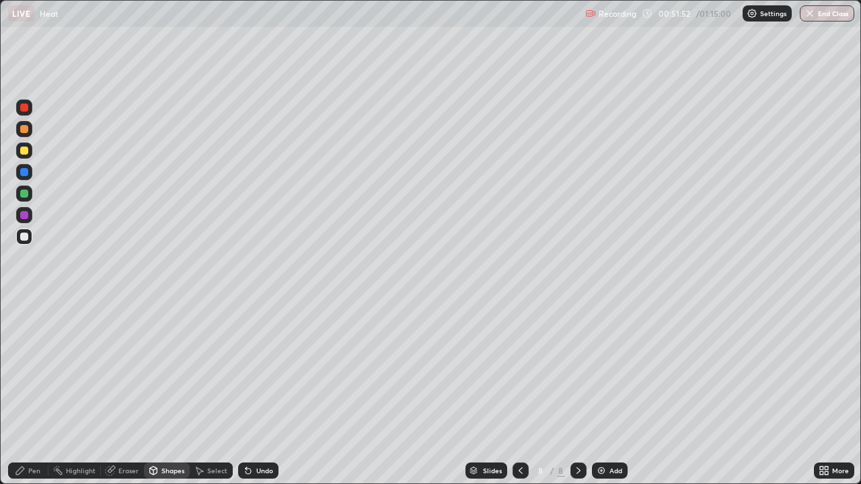
click at [26, 150] on div at bounding box center [24, 151] width 8 height 8
click at [26, 393] on div "Pen" at bounding box center [28, 471] width 40 height 16
click at [827, 393] on icon at bounding box center [826, 468] width 3 height 3
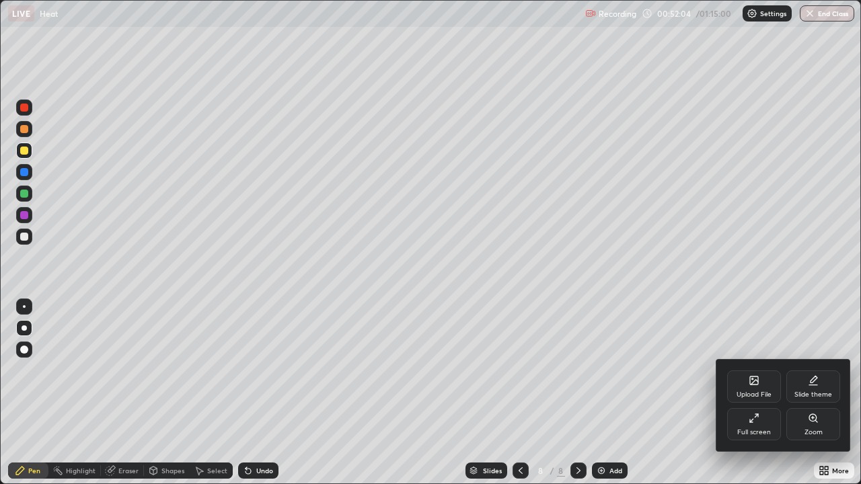
click at [748, 393] on div "Full screen" at bounding box center [754, 424] width 54 height 32
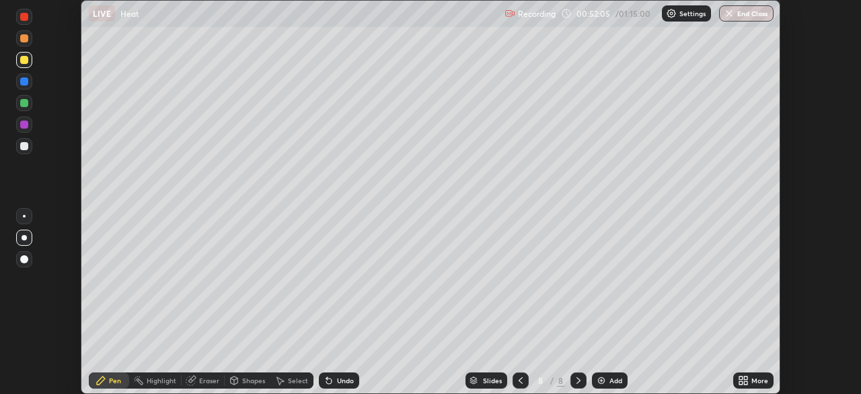
scroll to position [66872, 66404]
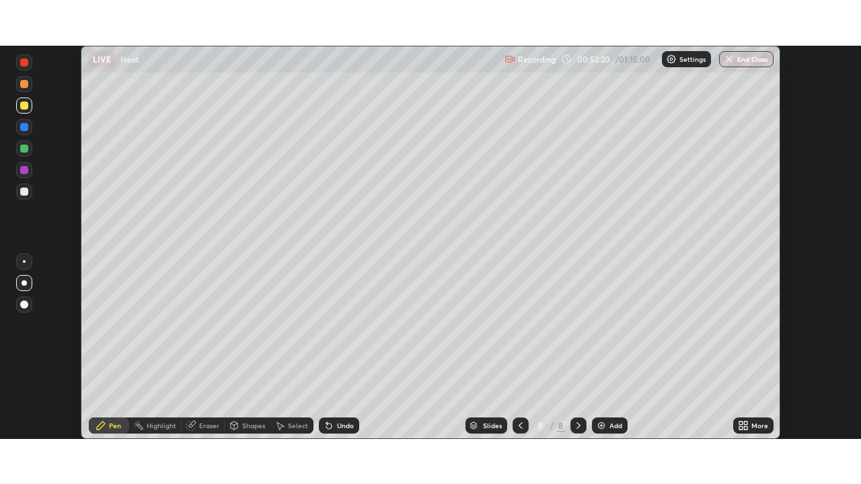
scroll to position [394, 861]
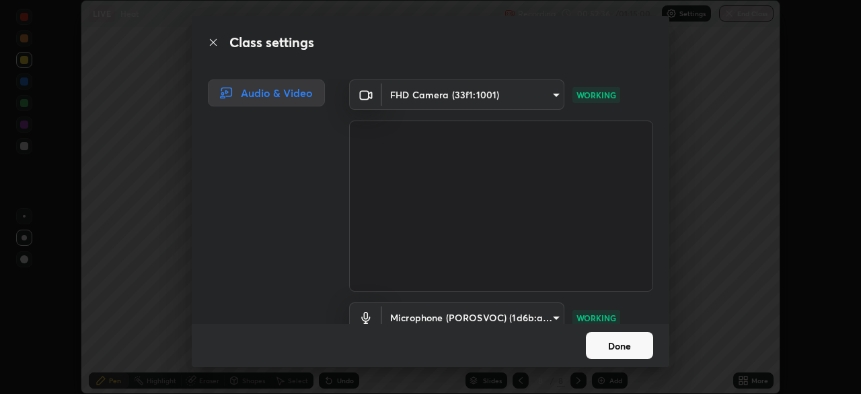
click at [638, 337] on button "Done" at bounding box center [619, 345] width 67 height 27
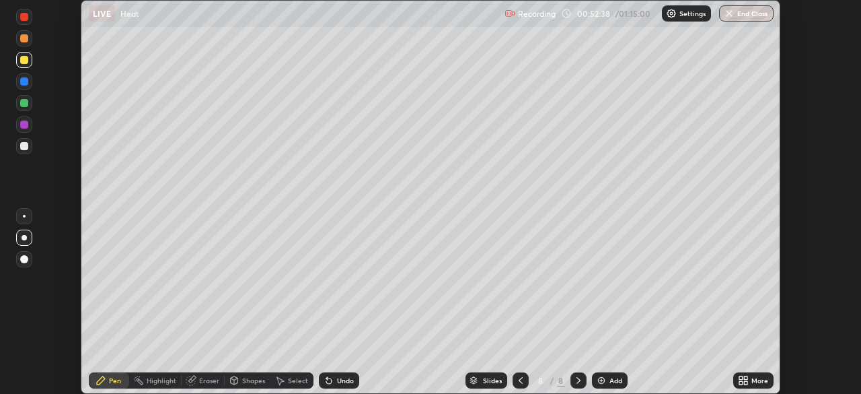
click at [758, 379] on div "More" at bounding box center [759, 380] width 17 height 7
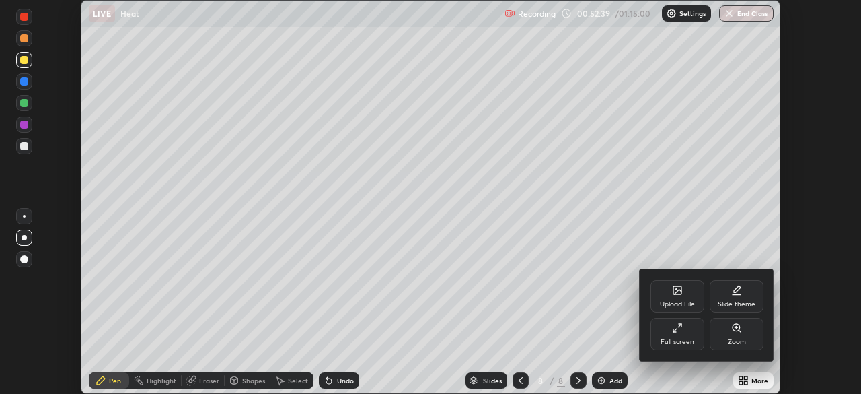
click at [686, 338] on div "Full screen" at bounding box center [678, 341] width 34 height 7
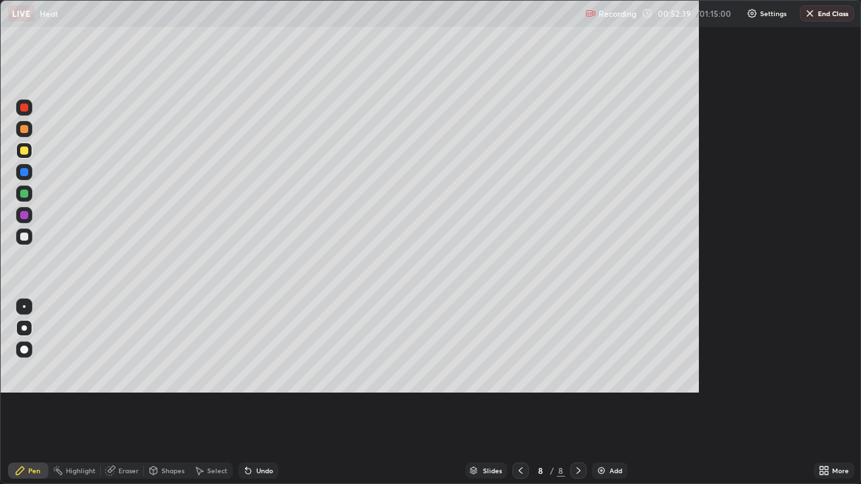
scroll to position [484, 861]
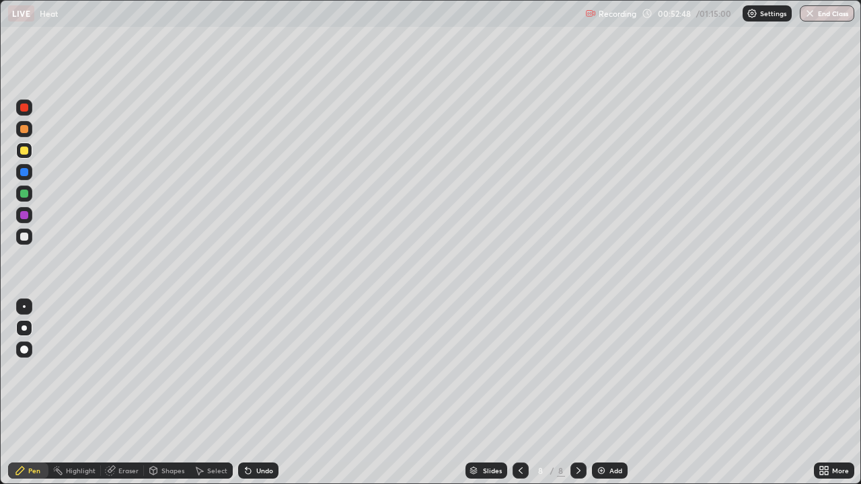
click at [25, 193] on div at bounding box center [24, 194] width 8 height 8
click at [26, 237] on div at bounding box center [24, 237] width 8 height 8
click at [28, 193] on div at bounding box center [24, 194] width 8 height 8
click at [29, 237] on div at bounding box center [24, 237] width 16 height 16
click at [163, 393] on div "Shapes" at bounding box center [172, 470] width 23 height 7
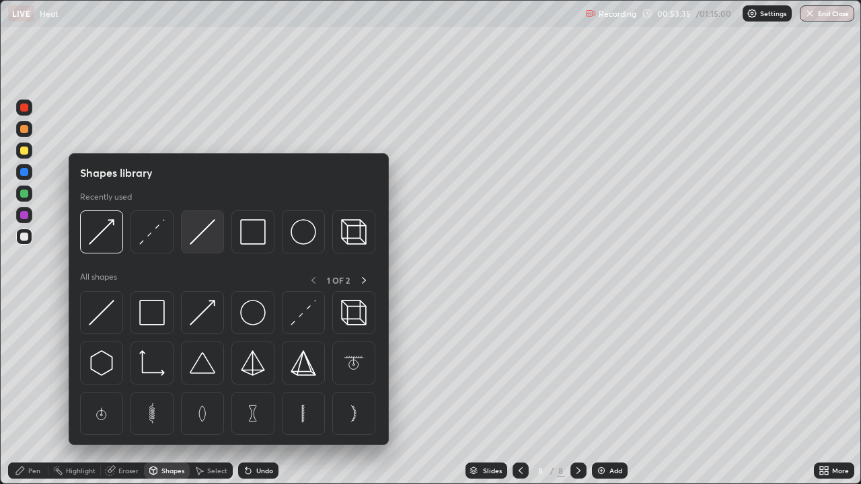
click at [198, 241] on img at bounding box center [203, 232] width 26 height 26
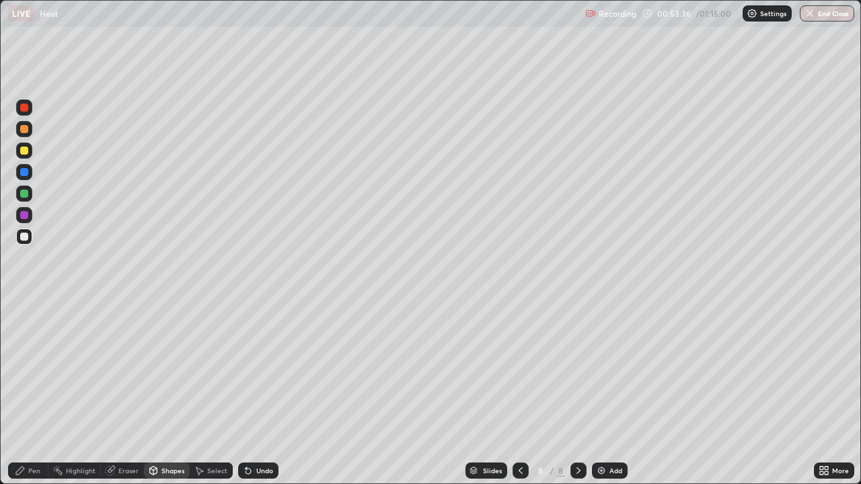
click at [24, 106] on div at bounding box center [24, 108] width 8 height 8
click at [27, 393] on div "Pen" at bounding box center [28, 471] width 40 height 16
click at [24, 237] on div at bounding box center [24, 237] width 8 height 8
click at [24, 153] on div at bounding box center [24, 151] width 8 height 8
click at [130, 393] on div "Eraser" at bounding box center [128, 470] width 20 height 7
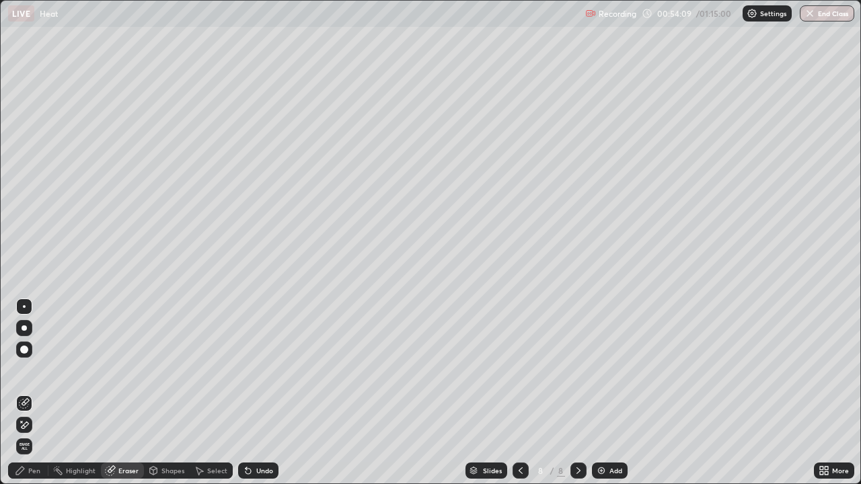
click at [42, 393] on div "Pen" at bounding box center [28, 471] width 40 height 16
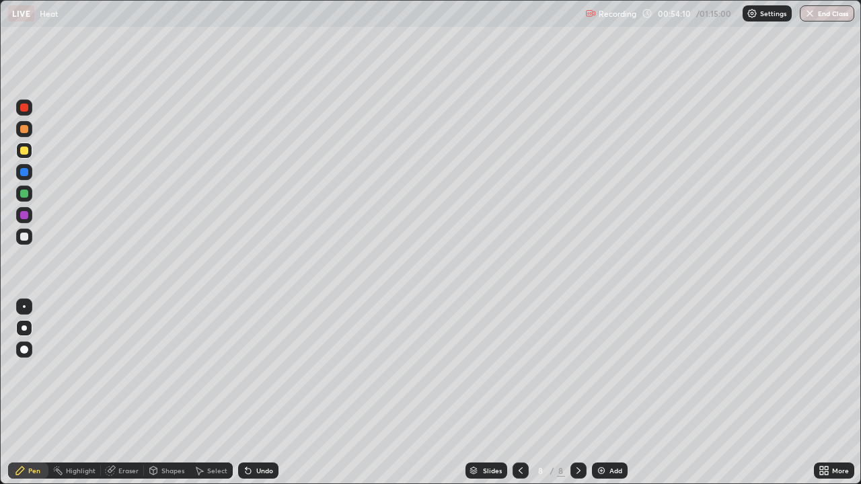
click at [26, 127] on div at bounding box center [24, 129] width 8 height 8
click at [256, 393] on div "Undo" at bounding box center [264, 470] width 17 height 7
click at [169, 393] on div "Shapes" at bounding box center [172, 470] width 23 height 7
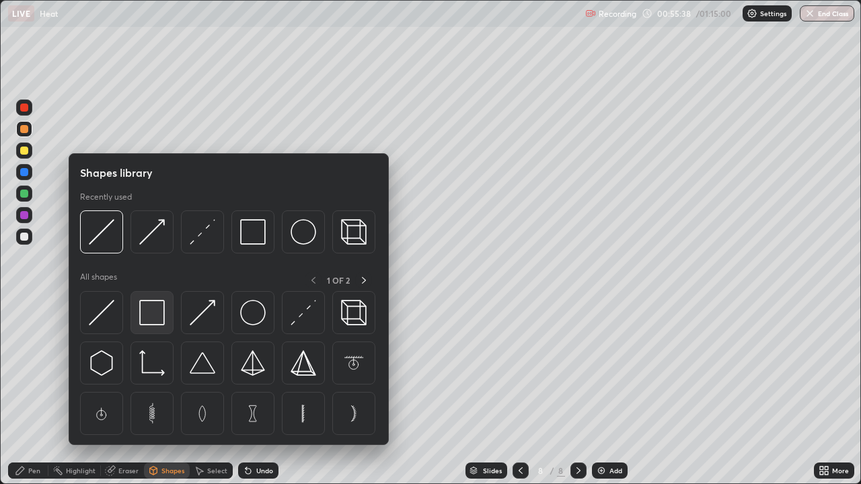
click at [163, 317] on img at bounding box center [152, 313] width 26 height 26
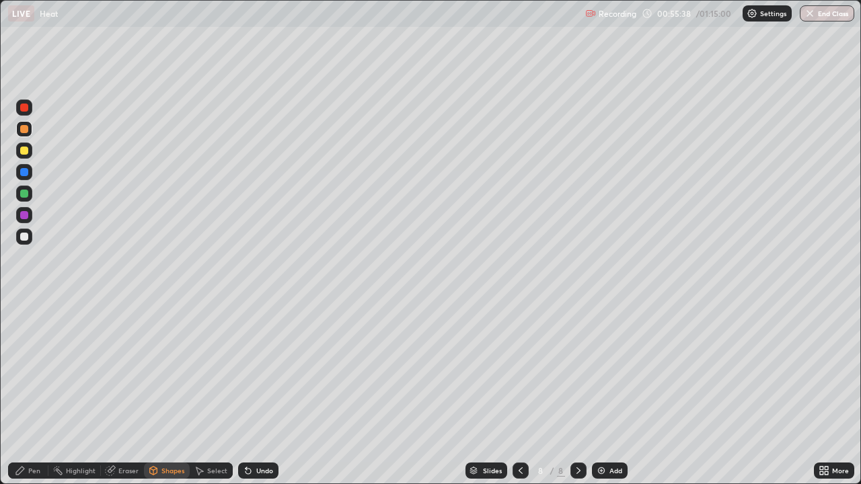
click at [25, 237] on div at bounding box center [24, 237] width 8 height 8
click at [36, 393] on div "Pen" at bounding box center [34, 470] width 12 height 7
click at [27, 131] on div at bounding box center [24, 129] width 8 height 8
click at [603, 393] on img at bounding box center [601, 470] width 11 height 11
click at [260, 393] on div "Undo" at bounding box center [264, 470] width 17 height 7
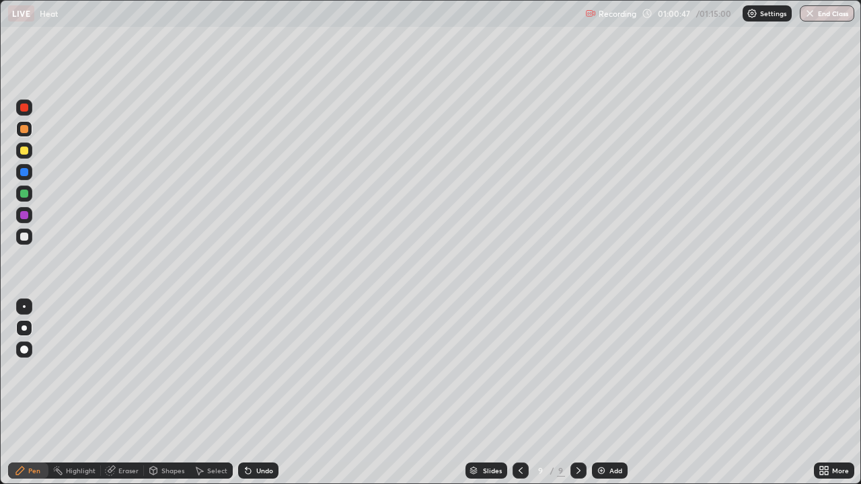
click at [267, 393] on div "Undo" at bounding box center [258, 471] width 40 height 16
click at [264, 393] on div "Undo" at bounding box center [258, 471] width 40 height 16
click at [25, 237] on div at bounding box center [24, 237] width 8 height 8
click at [257, 393] on div "Undo" at bounding box center [264, 470] width 17 height 7
click at [264, 393] on div "Undo" at bounding box center [264, 470] width 17 height 7
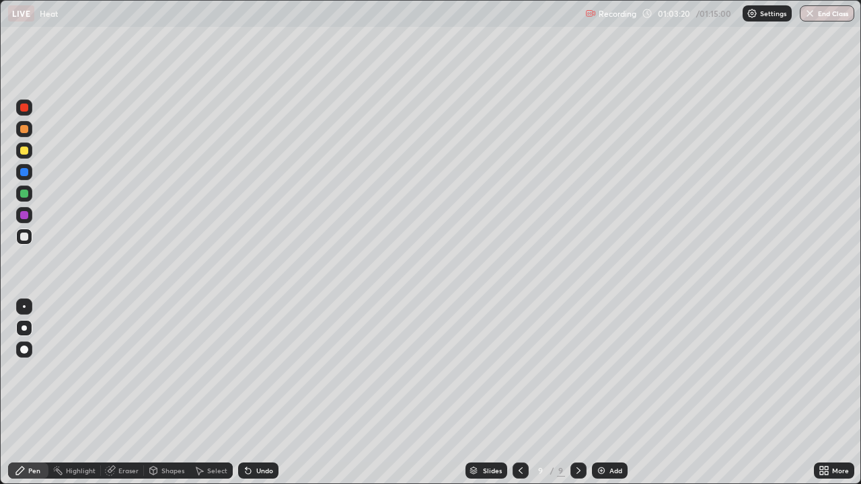
click at [265, 393] on div "Undo" at bounding box center [264, 470] width 17 height 7
click at [825, 7] on button "End Class" at bounding box center [827, 13] width 54 height 16
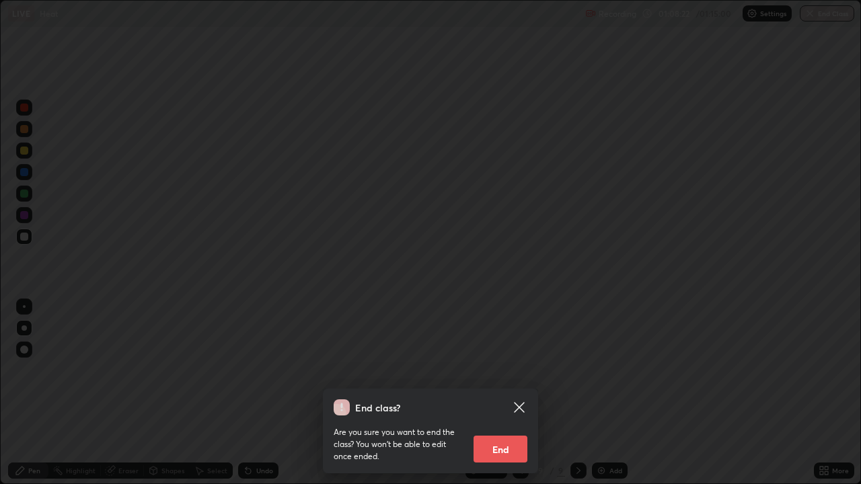
click at [506, 393] on button "End" at bounding box center [501, 449] width 54 height 27
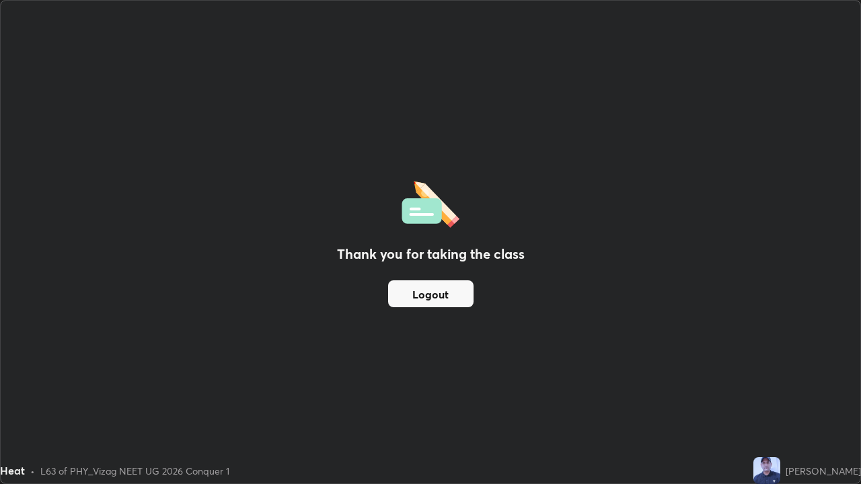
click at [424, 292] on button "Logout" at bounding box center [430, 293] width 85 height 27
